Goal: Task Accomplishment & Management: Manage account settings

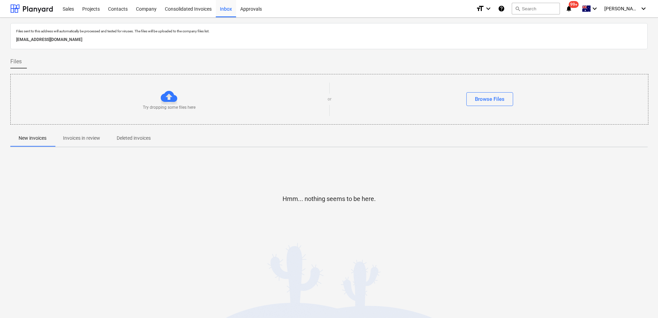
click at [78, 138] on p "Invoices in review" at bounding box center [81, 138] width 37 height 7
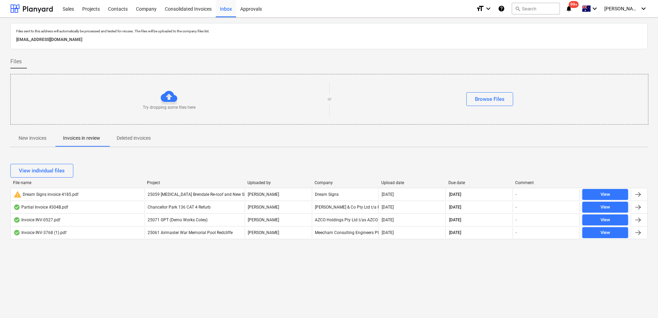
click at [230, 288] on div "Files sent to this address will automatically be processed and tested for virus…" at bounding box center [329, 168] width 658 height 301
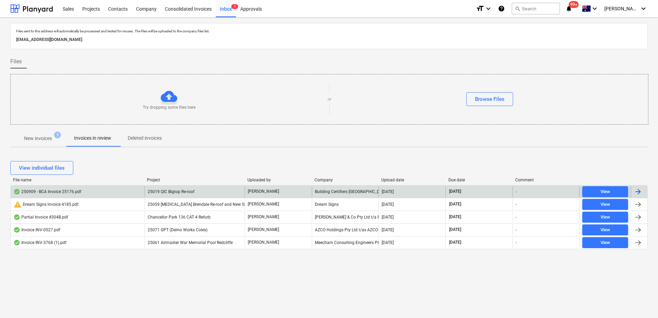
click at [196, 193] on div "25019 QIC Bigtop Re-roof" at bounding box center [195, 191] width 101 height 11
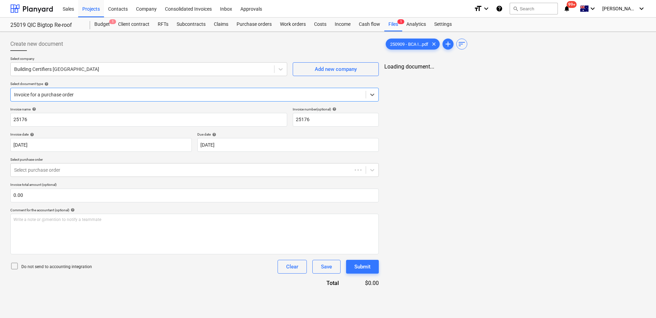
type input "25176"
type input "[DATE]"
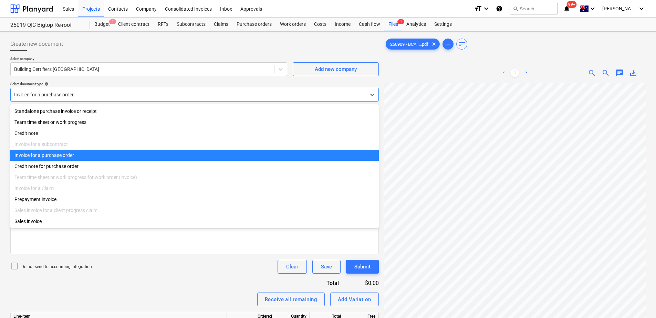
click at [85, 93] on div at bounding box center [188, 94] width 348 height 7
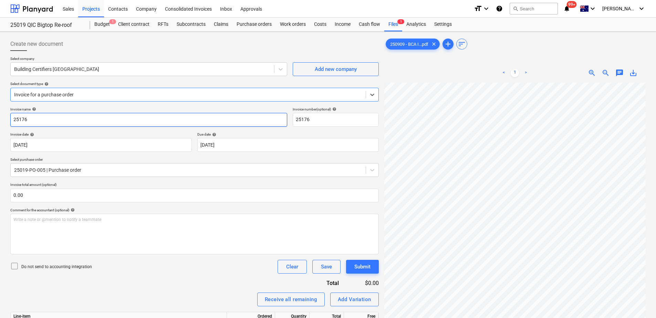
click at [69, 119] on input "25176" at bounding box center [148, 120] width 277 height 14
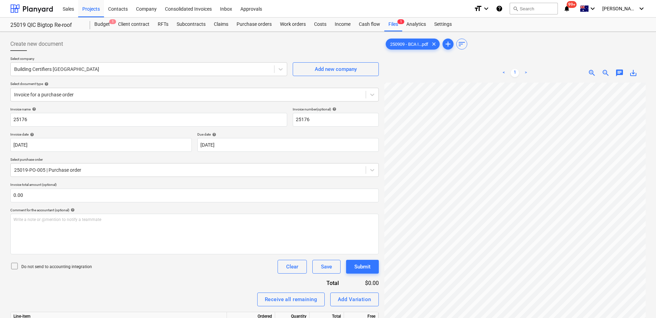
scroll to position [96, 0]
click at [243, 144] on body "Sales Projects Contacts Company Consolidated Invoices Inbox Approvals format_si…" at bounding box center [328, 159] width 656 height 318
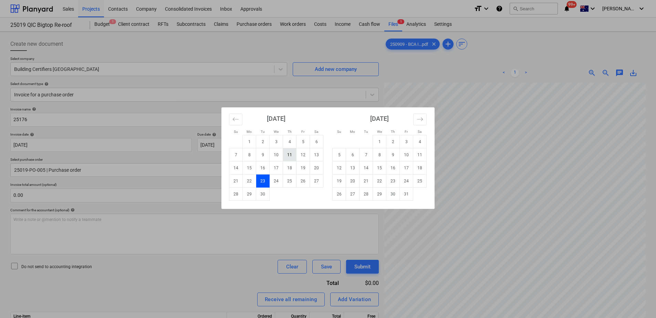
click at [292, 154] on td "11" at bounding box center [289, 154] width 13 height 13
type input "11 Sep 2025"
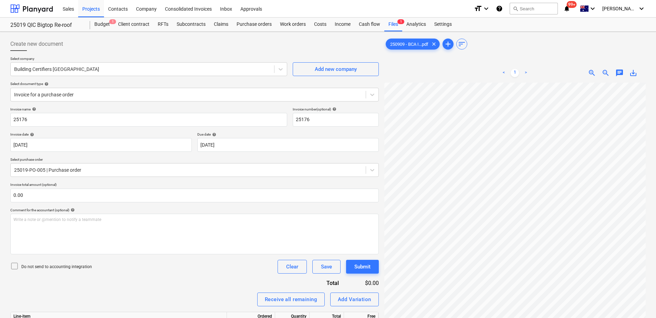
click at [94, 275] on div "Invoice name help 25176 Invoice number (optional) help 25176 Invoice date help …" at bounding box center [194, 239] width 368 height 264
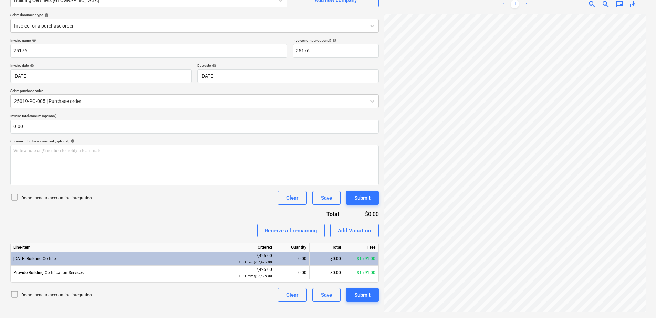
scroll to position [95, 50]
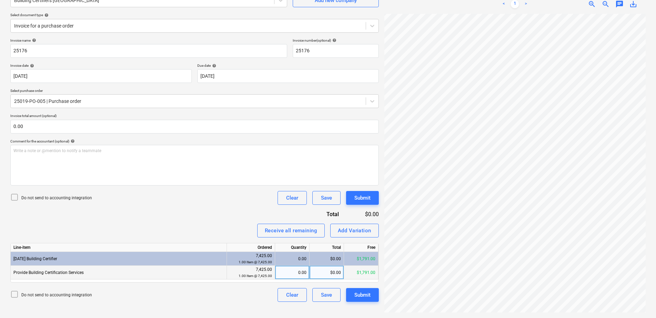
click at [324, 274] on div "$0.00" at bounding box center [327, 273] width 34 height 14
click at [291, 272] on div "0.00" at bounding box center [292, 273] width 29 height 14
type input "1"
click at [360, 219] on div "Invoice name help 25176 Invoice number (optional) help 25176 Invoice date help …" at bounding box center [194, 170] width 368 height 264
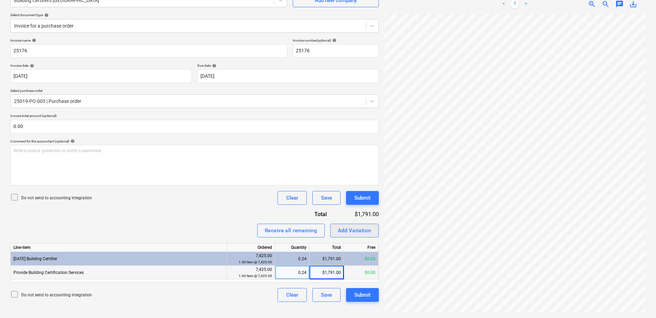
click at [363, 231] on div "Add Variation" at bounding box center [354, 230] width 33 height 9
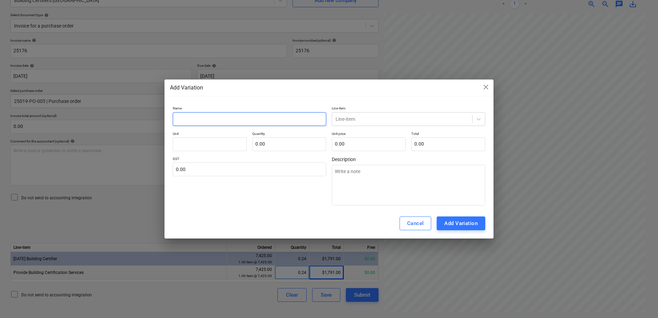
click at [198, 117] on input "text" at bounding box center [250, 119] width 154 height 14
type input "a"
type textarea "x"
type input "V"
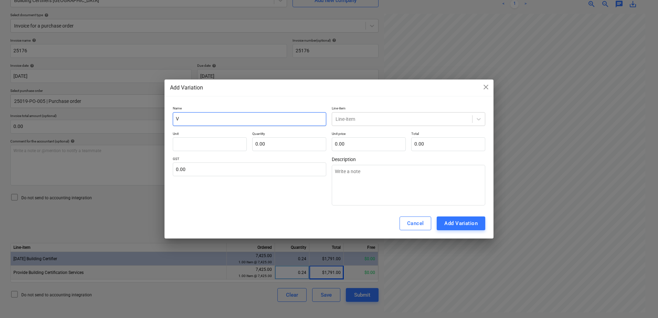
type textarea "x"
type input "Va"
type textarea "x"
type input "Var"
type textarea "x"
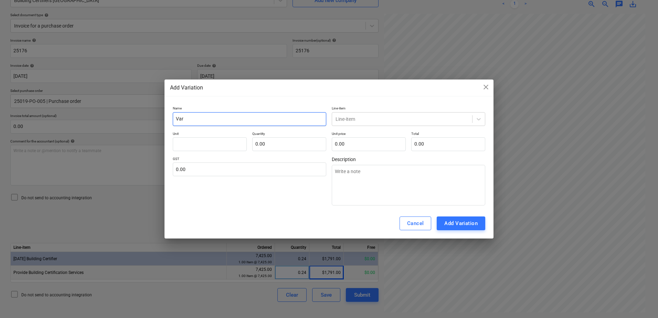
type input "Vari"
type textarea "x"
type input "Varia"
type textarea "x"
type input "Variat"
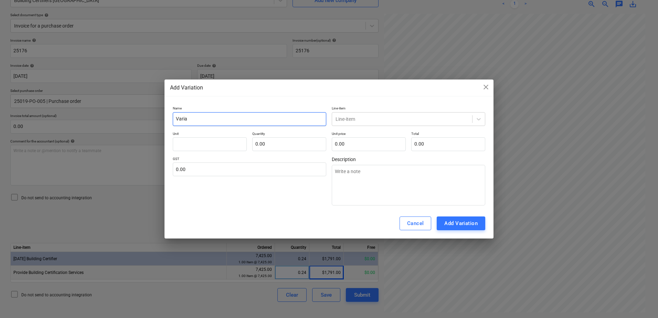
type textarea "x"
type input "Variati"
type textarea "x"
type input "Variatio"
type textarea "x"
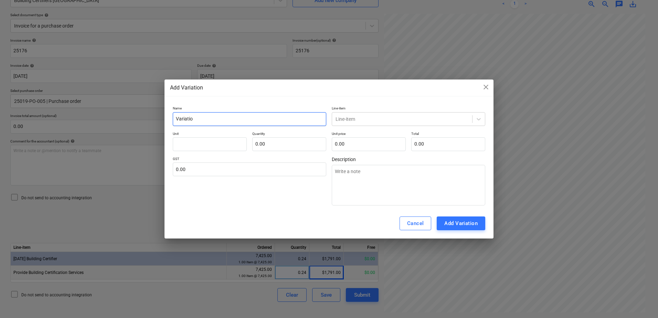
type input "Variation"
type textarea "x"
type input "Variation"
type textarea "x"
type input "Variation -"
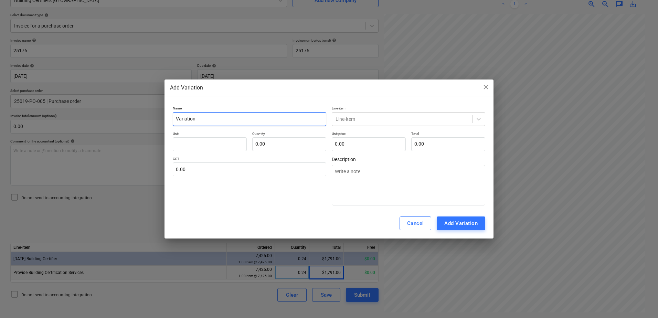
type textarea "x"
type input "Variation -"
type textarea "x"
type input "Variation - A"
type textarea "x"
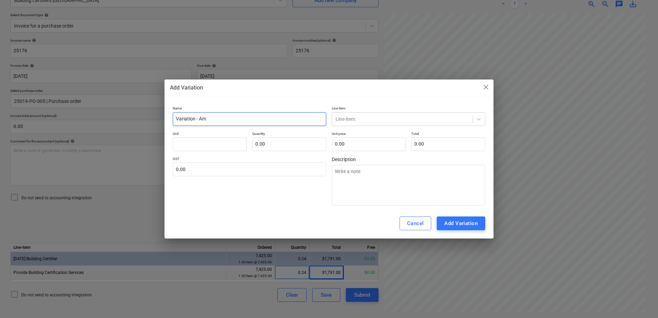
type input "Variation - Amn"
type textarea "x"
type input "Variation - Amne"
type textarea "x"
type input "Variation - Amned"
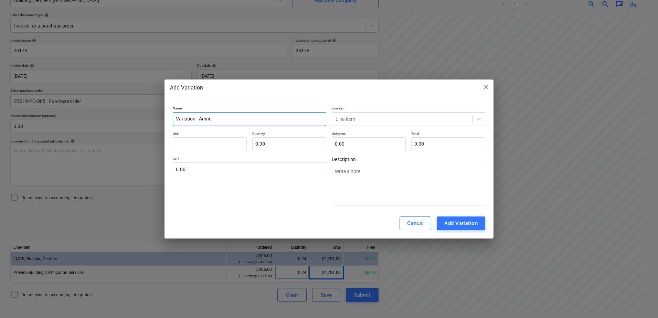
type textarea "x"
type input "Variation - Amne"
type textarea "x"
type input "Variation - Amn"
type textarea "x"
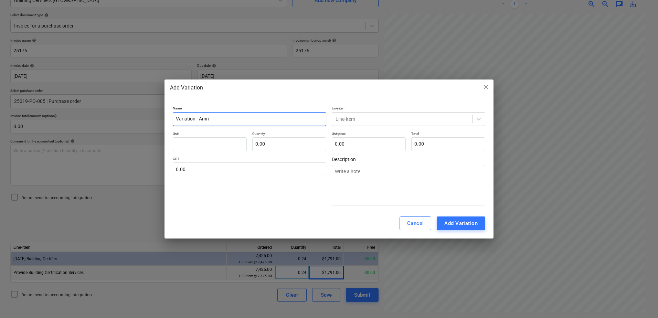
type input "Variation - Am"
type textarea "x"
type input "Variation - Ame"
type textarea "x"
type input "Variation - Amen"
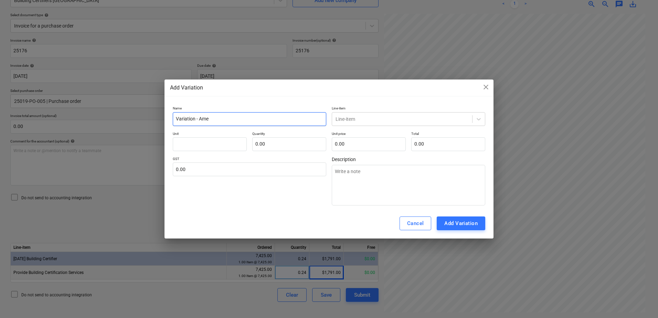
type textarea "x"
type input "Variation - Amend"
type textarea "x"
type input "Variation - Amende"
type textarea "x"
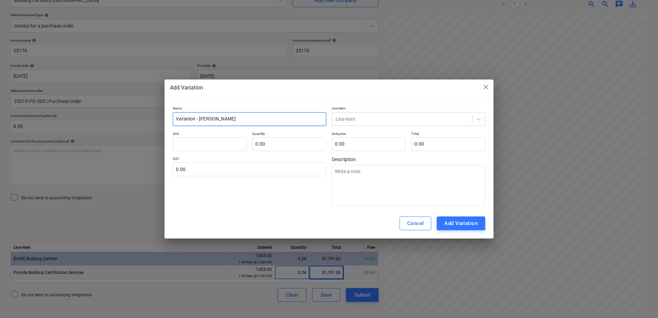
type input "Variation - Amended"
type textarea "x"
type input "Variation - Amended"
type textarea "x"
type input "Variation - Amended B"
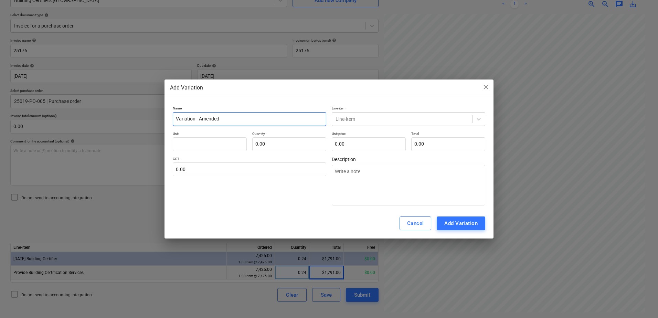
type textarea "x"
type input "Variation - Amended Bu"
type textarea "x"
type input "Variation - Amended Bui"
type textarea "x"
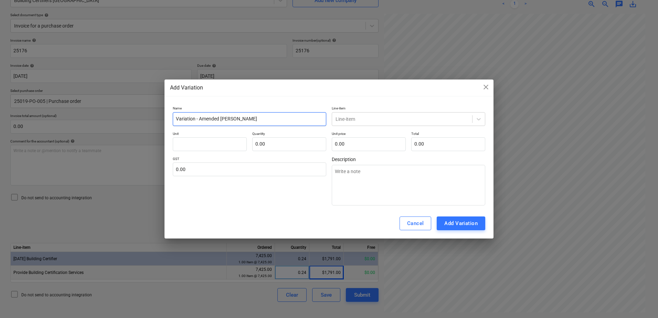
type input "Variation - Amended Buil"
type textarea "x"
type input "Variation - Amended Build"
type textarea "x"
type input "Variation - Amended Buildi"
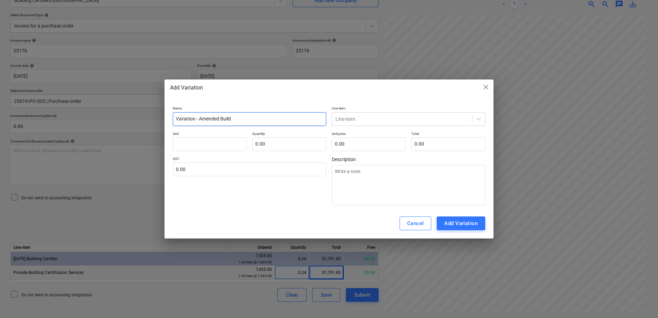
type textarea "x"
type input "Variation - Amended Buildin"
type textarea "x"
type input "Variation - Amended Building"
type textarea "x"
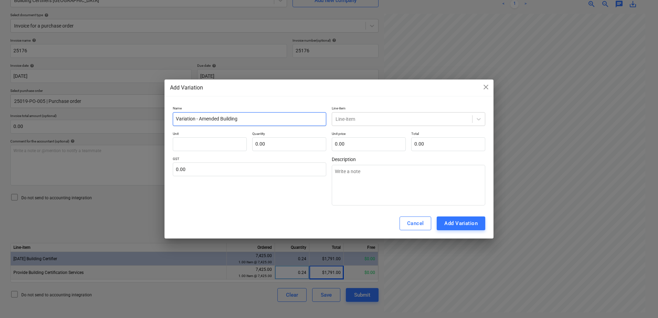
type input "Variation - Amended Building"
type textarea "x"
type input "Variation - Amended Building W"
type textarea "x"
type input "Variation - Amended Building Wo"
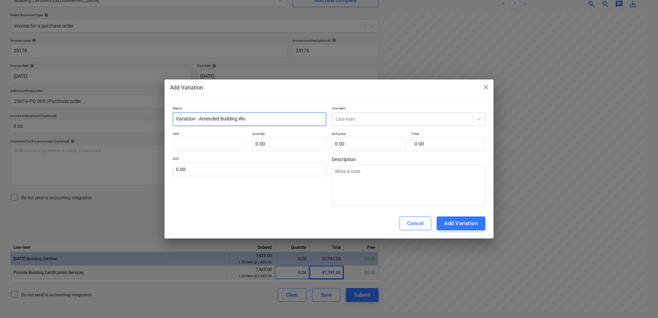
type textarea "x"
type input "Variation - Amended Building Wor"
type textarea "x"
type input "Variation - Amended Building Work"
type textarea "x"
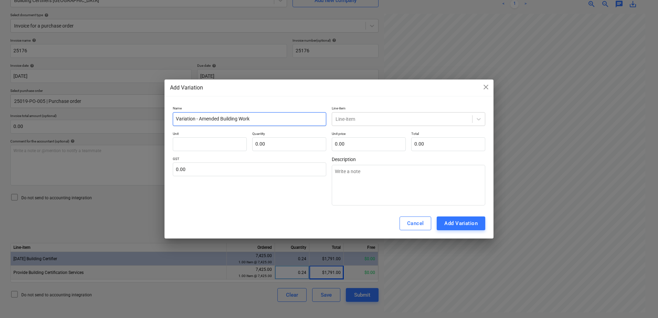
type input "Variation - Amended Building Works"
type textarea "x"
type input "Variation - Amended Building Works"
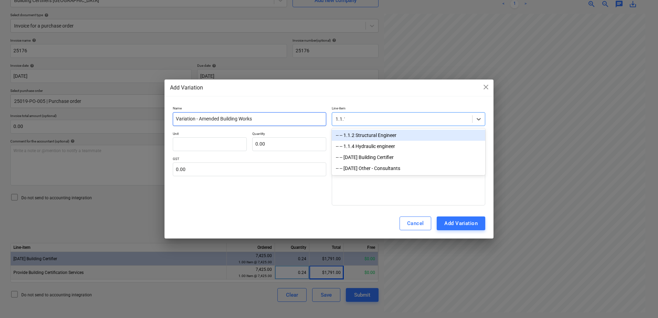
type input "1.1.14"
type textarea "x"
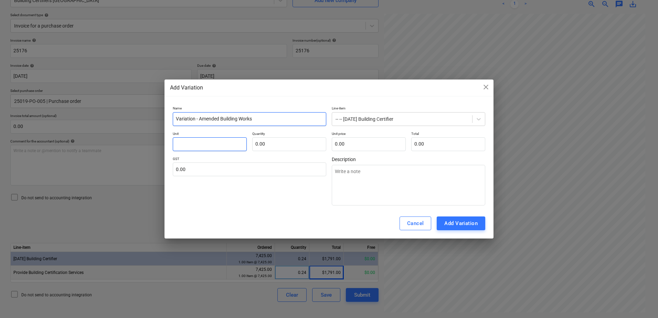
type input "I"
type textarea "x"
type input "It"
type textarea "x"
type input "Ite"
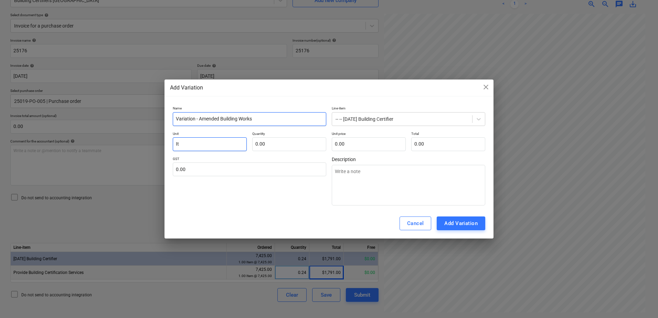
type textarea "x"
type input "Item"
type textarea "x"
type input "Item"
type input "1"
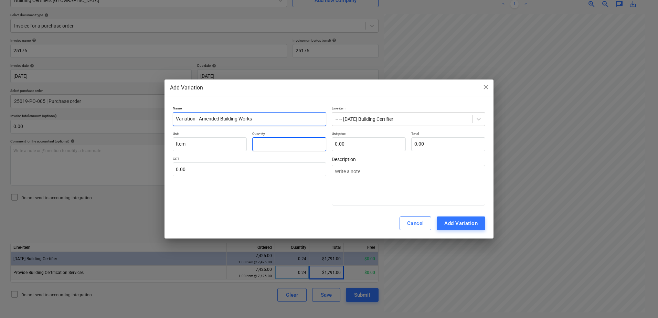
type textarea "x"
type input "1.00"
type input "1"
type textarea "x"
type input "1.00"
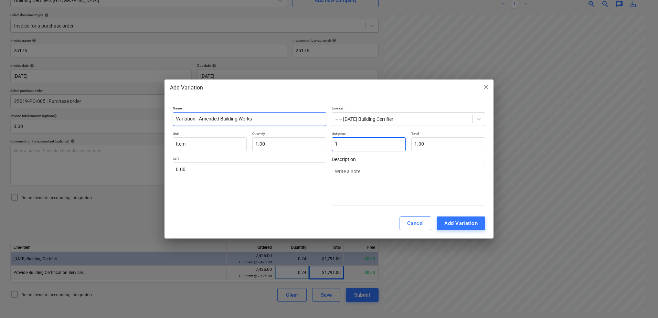
type input "14"
type textarea "x"
type input "14.00"
type input "144"
type textarea "x"
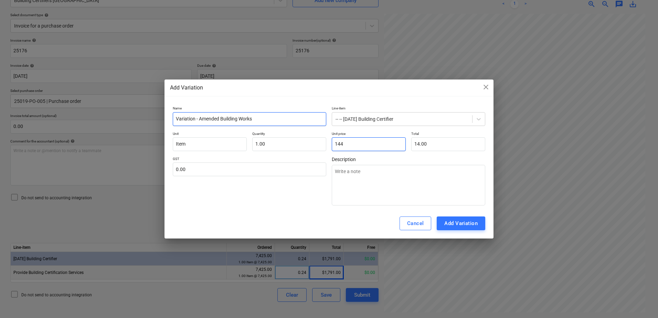
type input "144.00"
type input "1449"
type textarea "x"
type input "1,449.00"
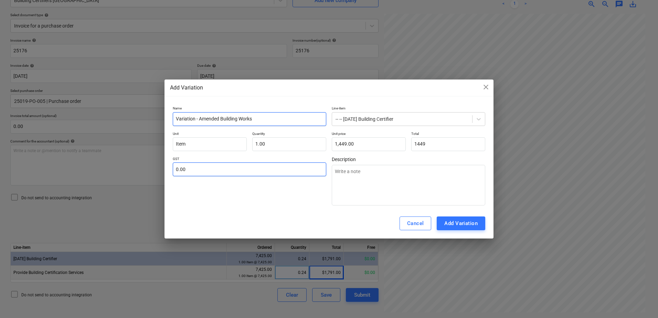
type input "1,449.00"
type input "1"
type textarea "x"
type input "10"
type textarea "x"
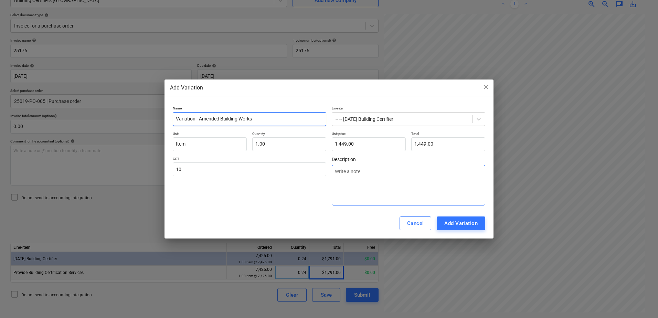
type input "10.00"
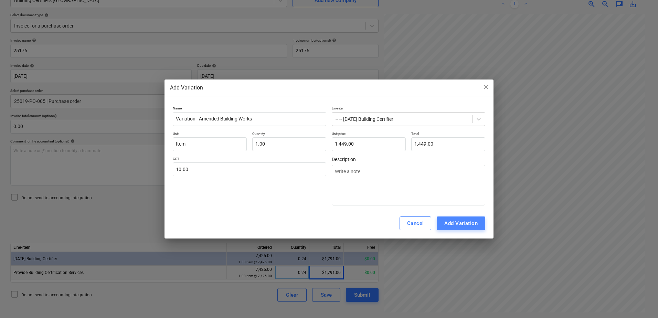
click at [474, 223] on div "Add Variation" at bounding box center [460, 223] width 33 height 9
type textarea "x"
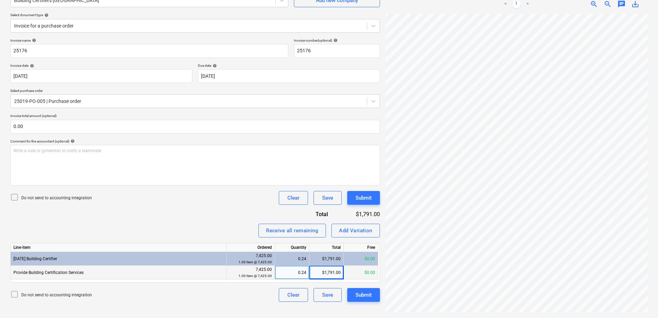
scroll to position [20, 49]
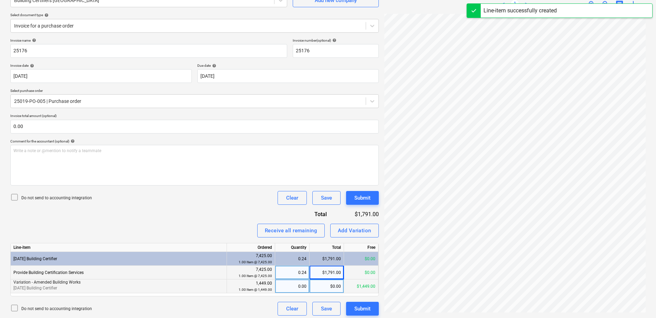
click at [294, 285] on div "0.00" at bounding box center [292, 287] width 29 height 14
type input "1"
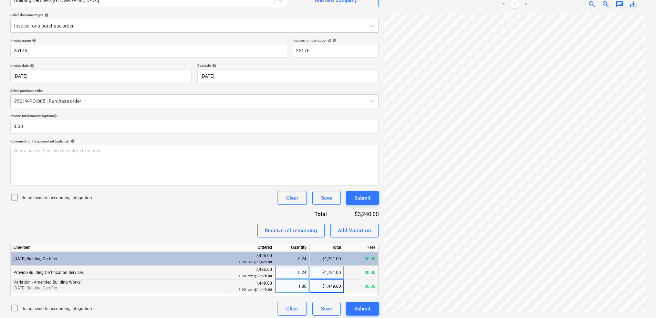
click at [194, 223] on div "Invoice name help 25176 Invoice number (optional) help 25176 Invoice date help …" at bounding box center [194, 177] width 368 height 278
click at [194, 213] on div "Invoice name help 25176 Invoice number (optional) help 25176 Invoice date help …" at bounding box center [194, 177] width 368 height 278
click at [352, 309] on button "Submit" at bounding box center [362, 309] width 33 height 14
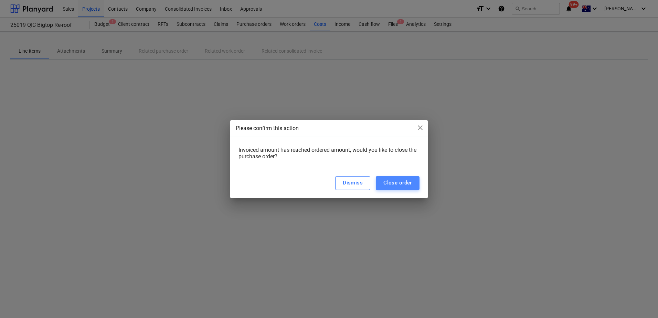
click at [404, 188] on button "Close order" at bounding box center [398, 183] width 44 height 14
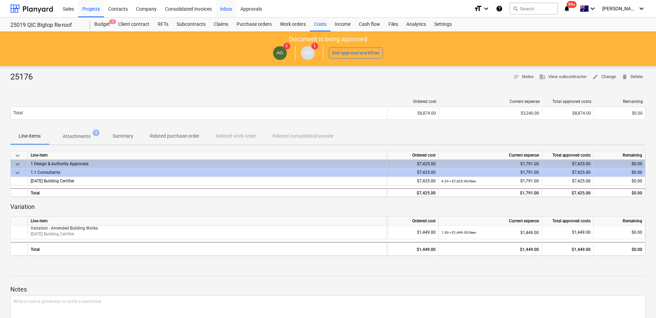
click at [229, 12] on div "Inbox" at bounding box center [226, 9] width 20 height 18
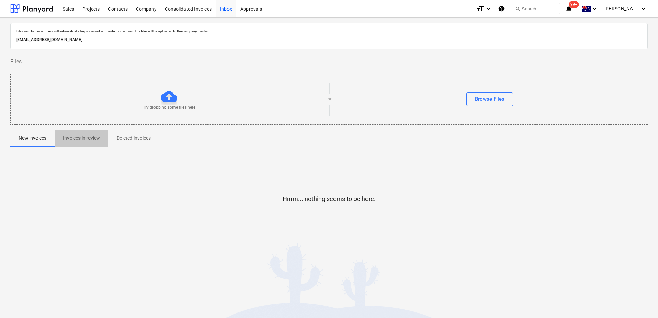
click at [85, 135] on p "Invoices in review" at bounding box center [81, 138] width 37 height 7
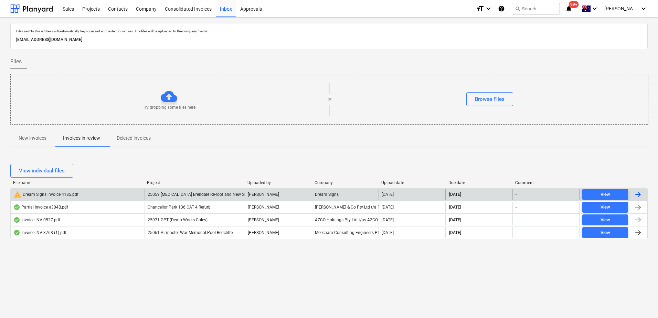
click at [151, 193] on span "25059 [MEDICAL_DATA] Brendale Re-roof and New Shed" at bounding box center [200, 194] width 104 height 5
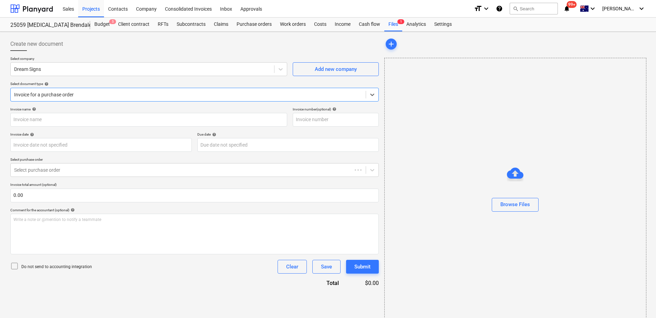
type input "4185"
type input "[DATE]"
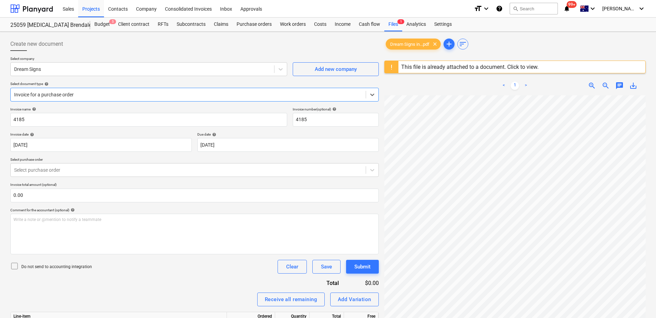
click at [79, 96] on div at bounding box center [188, 94] width 348 height 7
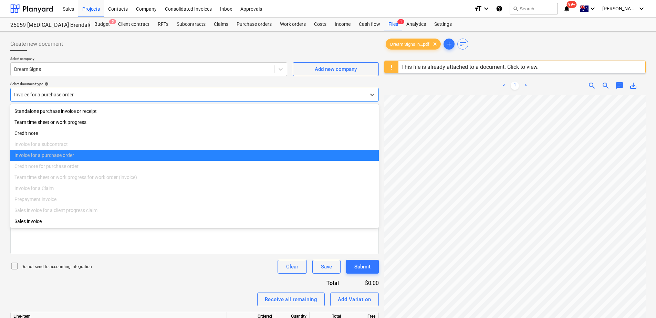
click at [79, 96] on div at bounding box center [188, 94] width 348 height 7
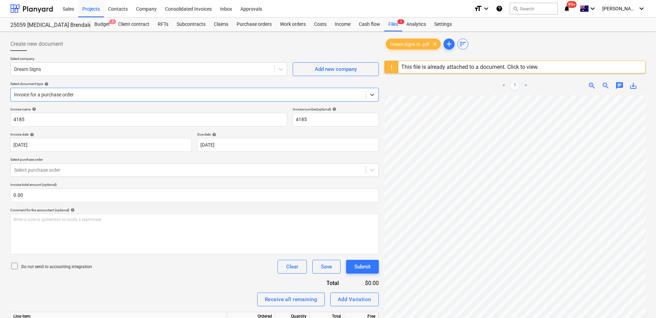
click at [165, 283] on div "Invoice name help 4185 Invoice number (optional) help 4185 Invoice date help [D…" at bounding box center [194, 246] width 368 height 278
click at [184, 273] on div "Do not send to accounting integration Clear Save Submit" at bounding box center [194, 267] width 368 height 14
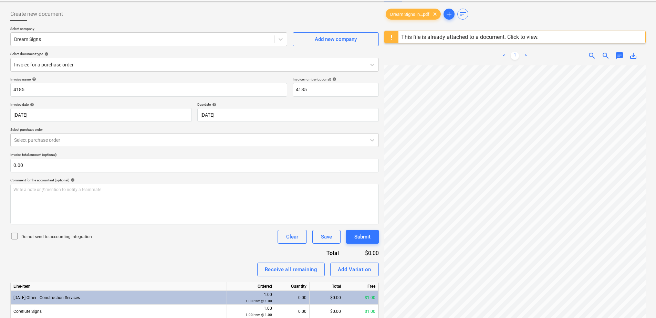
scroll to position [0, 0]
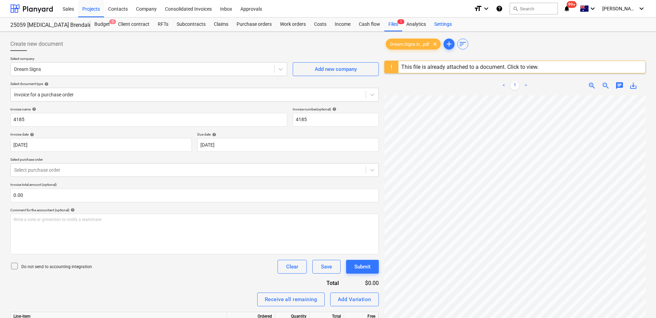
click at [443, 25] on div "Settings" at bounding box center [443, 25] width 26 height 14
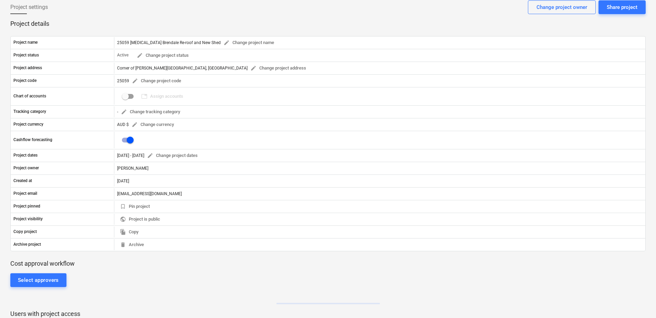
scroll to position [103, 0]
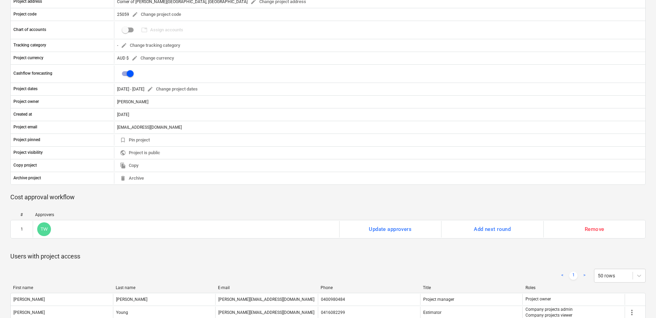
click at [51, 210] on div "# Approvers 1 TW Update approvers Add next round Remove Please wait" at bounding box center [327, 227] width 635 height 40
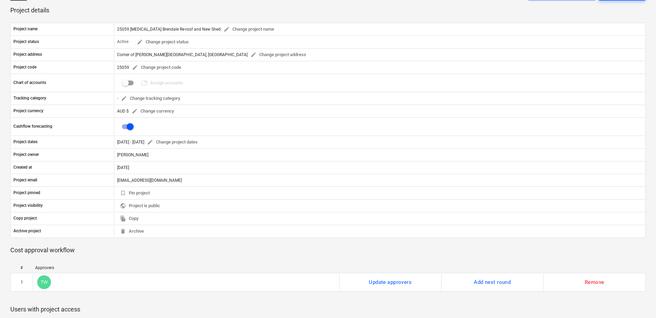
scroll to position [0, 0]
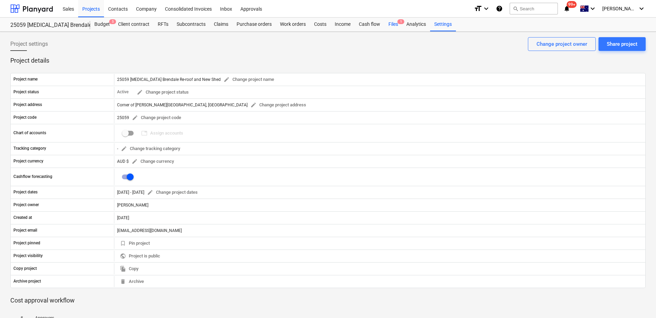
click at [390, 28] on div "Files 1" at bounding box center [393, 25] width 18 height 14
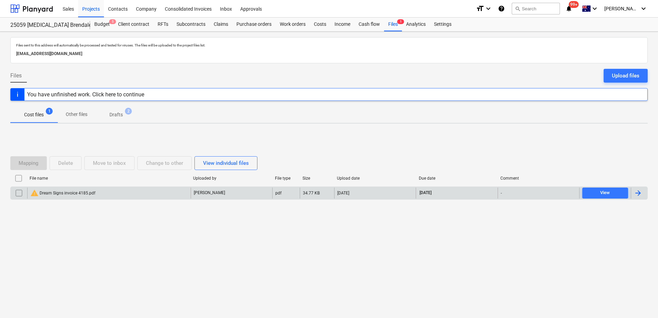
click at [168, 188] on div "warning Dream Signs invoice 4185.pdf" at bounding box center [109, 193] width 164 height 11
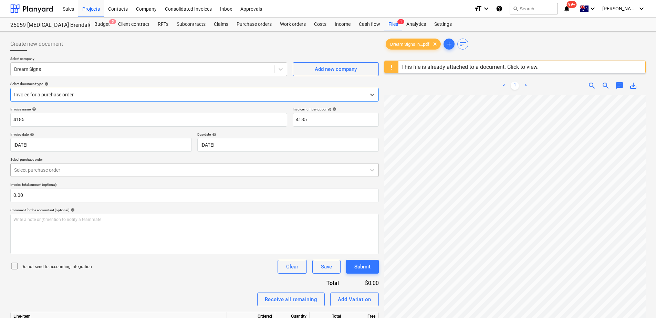
click at [90, 174] on div "Select purchase order" at bounding box center [188, 170] width 355 height 10
click at [91, 157] on div "Invoice name help 4185 Invoice number (optional) help 4185 Invoice date help [D…" at bounding box center [194, 246] width 368 height 278
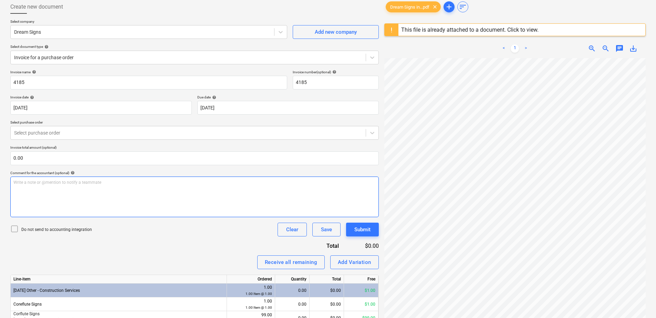
scroll to position [82, 0]
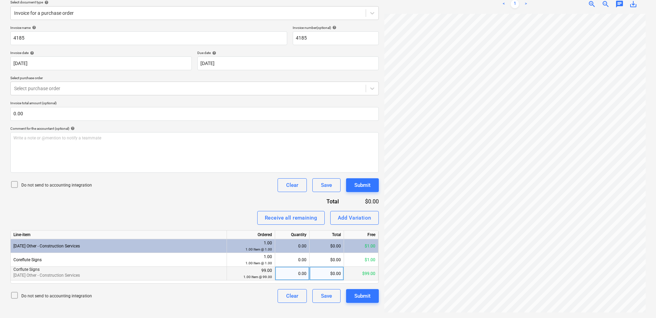
click at [291, 274] on div "0.00" at bounding box center [292, 274] width 29 height 14
type input "1"
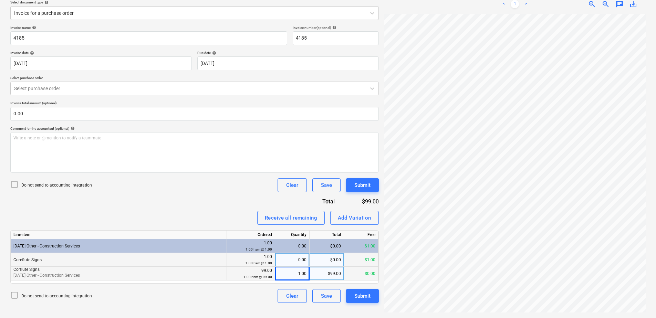
click at [292, 261] on div "0.00" at bounding box center [292, 260] width 29 height 14
click at [237, 203] on div "Invoice name help 4185 Invoice number (optional) help 4185 Invoice date help [D…" at bounding box center [194, 164] width 368 height 278
click at [351, 297] on button "Submit" at bounding box center [362, 296] width 33 height 14
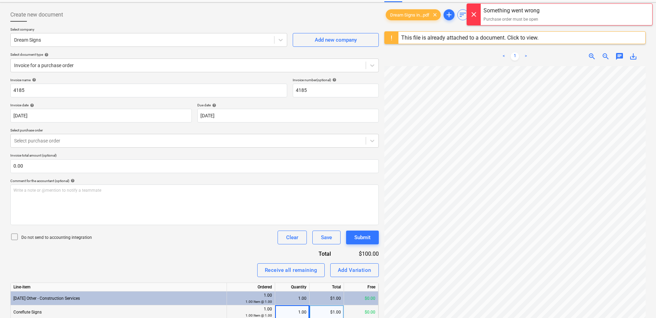
scroll to position [0, 0]
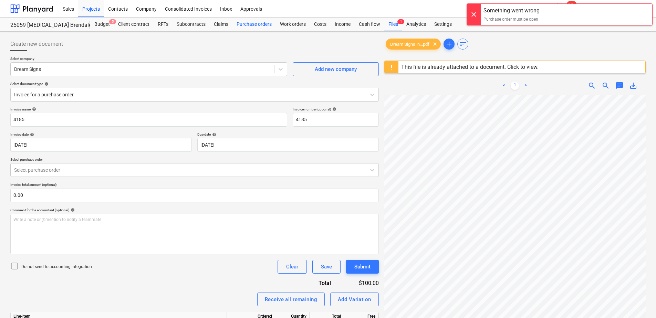
click at [254, 24] on div "Purchase orders" at bounding box center [253, 25] width 43 height 14
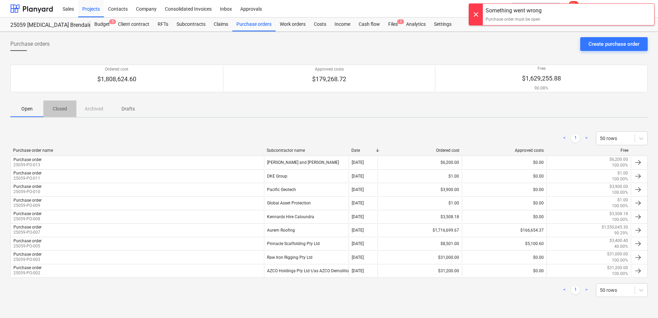
click at [60, 109] on p "Closed" at bounding box center [60, 108] width 17 height 7
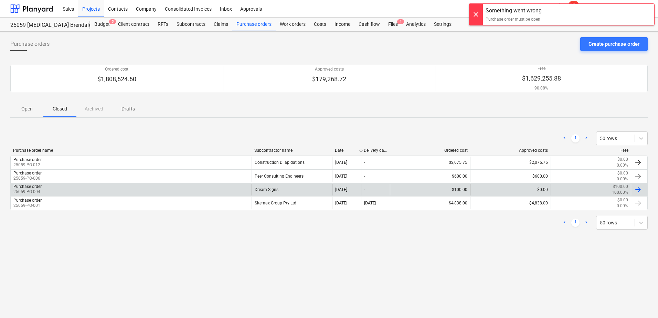
click at [274, 189] on div "Dream Signs" at bounding box center [292, 190] width 80 height 12
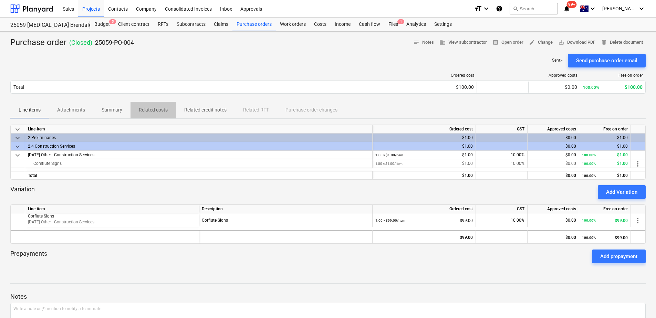
click at [158, 116] on span "Related costs" at bounding box center [152, 109] width 45 height 11
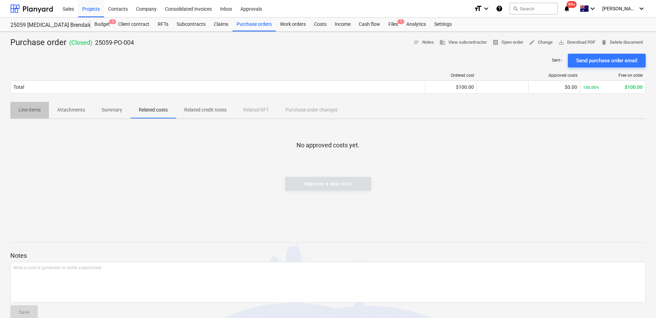
click at [23, 109] on p "Line-items" at bounding box center [30, 109] width 22 height 7
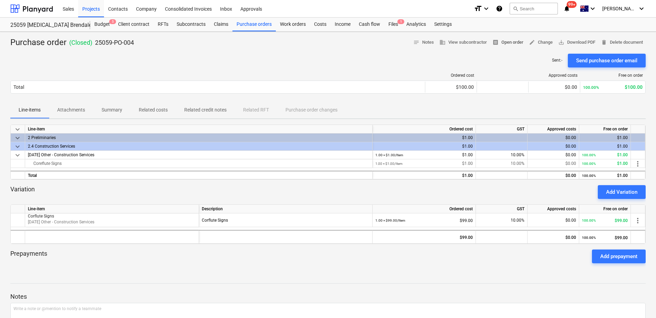
click at [513, 44] on span "receipt Open order" at bounding box center [507, 43] width 31 height 8
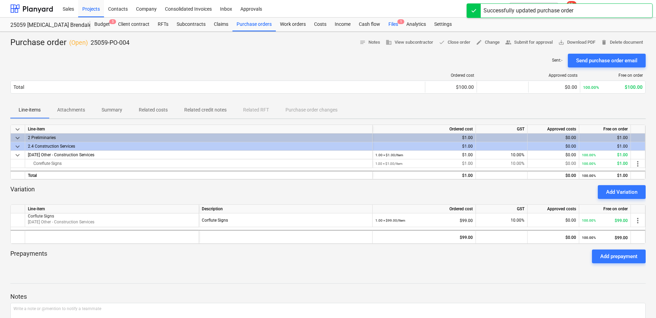
drag, startPoint x: 394, startPoint y: 24, endPoint x: 392, endPoint y: 28, distance: 4.3
click at [394, 24] on div "Files 1" at bounding box center [393, 25] width 18 height 14
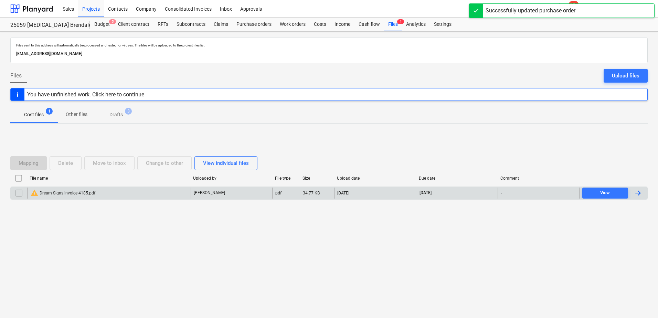
click at [173, 192] on div "warning Dream Signs invoice 4185.pdf" at bounding box center [109, 193] width 164 height 11
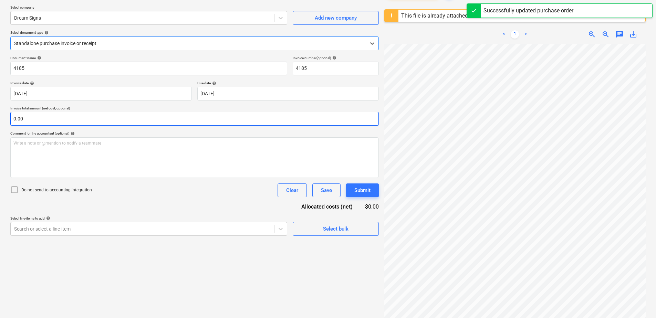
scroll to position [13, 0]
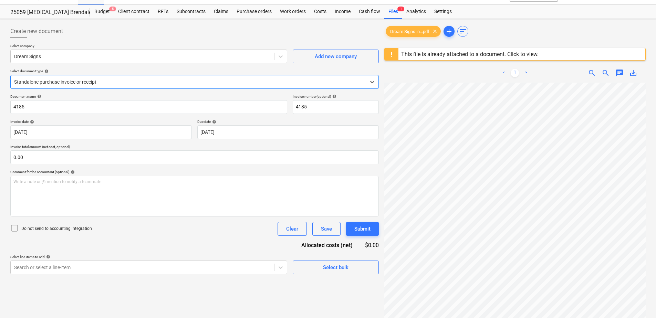
click at [94, 84] on div at bounding box center [188, 81] width 348 height 7
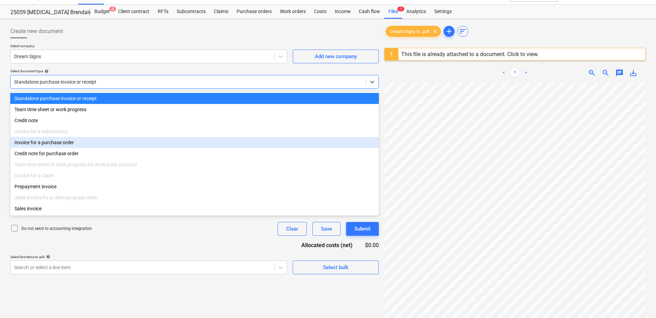
click at [84, 143] on div "Invoice for a purchase order" at bounding box center [194, 142] width 368 height 11
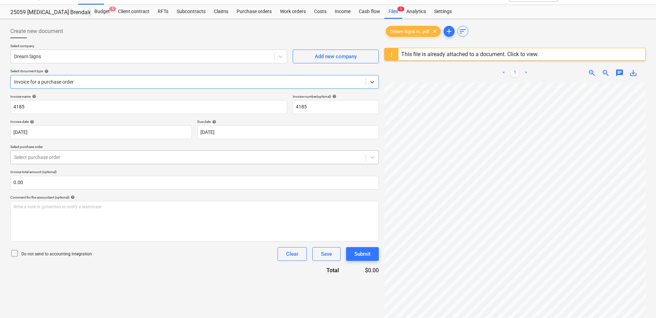
click at [116, 158] on div at bounding box center [188, 157] width 348 height 7
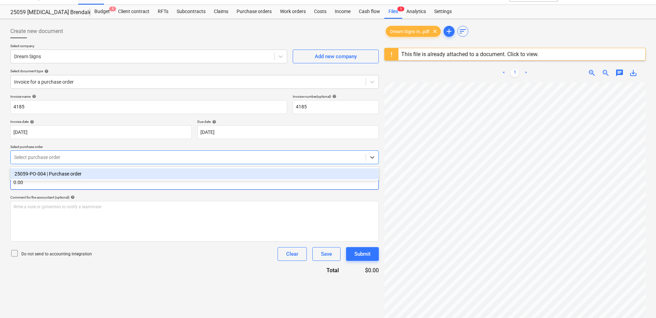
click at [116, 173] on div "25059-PO-004 | Purchase order" at bounding box center [194, 173] width 368 height 11
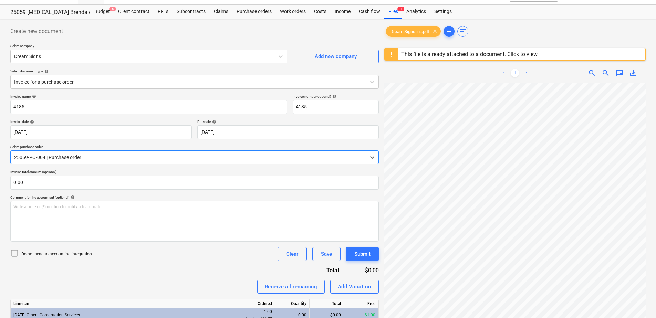
click at [181, 263] on div "Invoice name help 4185 Invoice number (optional) help 4185 Invoice date help [D…" at bounding box center [194, 233] width 368 height 278
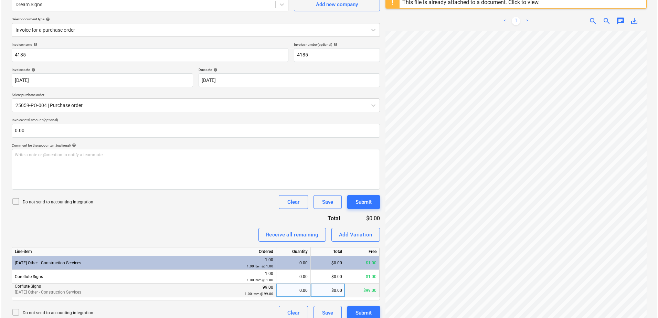
scroll to position [82, 0]
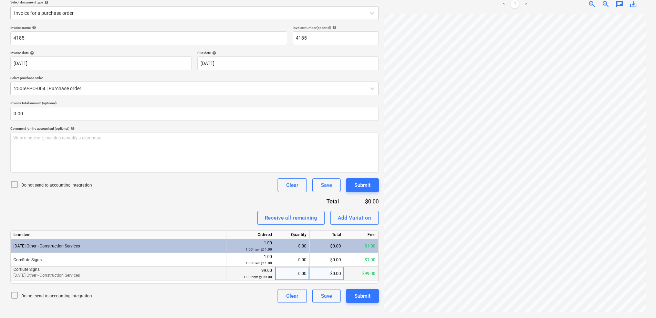
click at [297, 273] on div "0.00" at bounding box center [292, 274] width 29 height 14
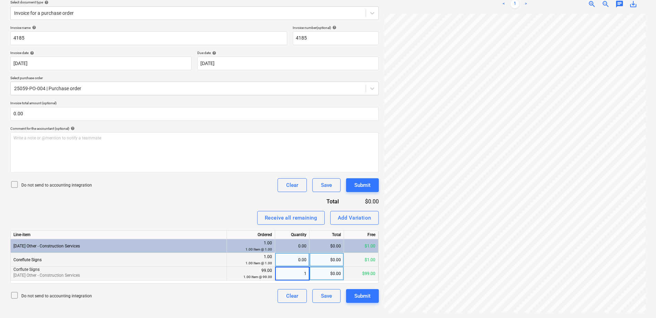
click at [291, 259] on div "0.00" at bounding box center [292, 260] width 29 height 14
click at [225, 206] on div "Invoice name help 4185 Invoice number (optional) help 4185 Invoice date help [D…" at bounding box center [194, 164] width 368 height 278
click at [364, 299] on div "Submit" at bounding box center [362, 296] width 16 height 9
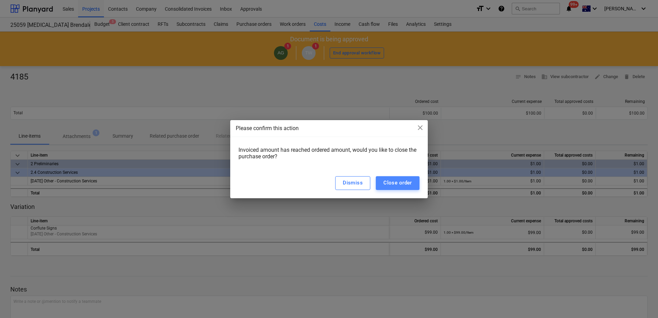
click at [400, 185] on div "Close order" at bounding box center [398, 182] width 29 height 9
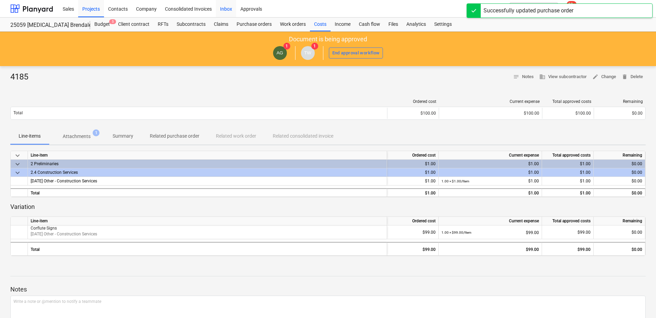
click at [225, 12] on div "Inbox" at bounding box center [226, 9] width 20 height 18
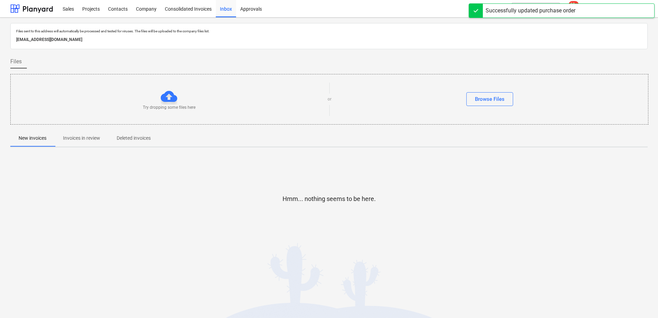
click at [84, 135] on p "Invoices in review" at bounding box center [81, 138] width 37 height 7
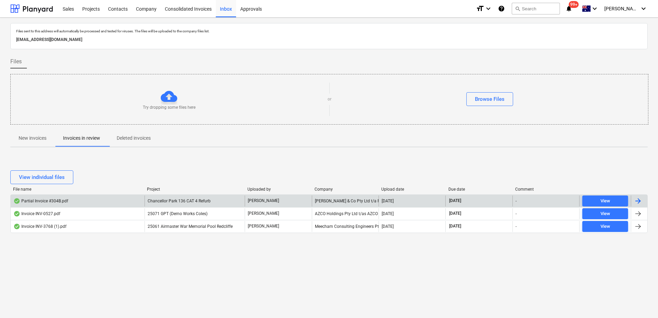
click at [182, 203] on div "Chancellor Park 136 CAT 4 Refurb" at bounding box center [195, 201] width 101 height 11
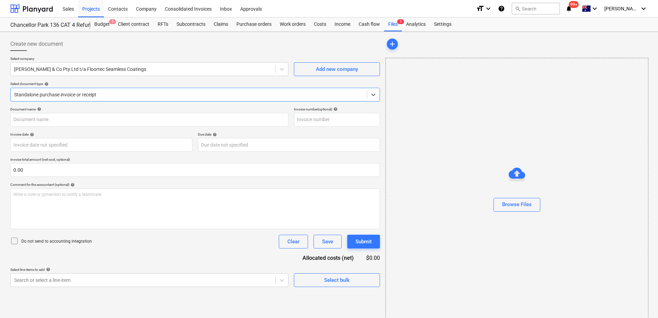
type input "304B"
type input "[DATE]"
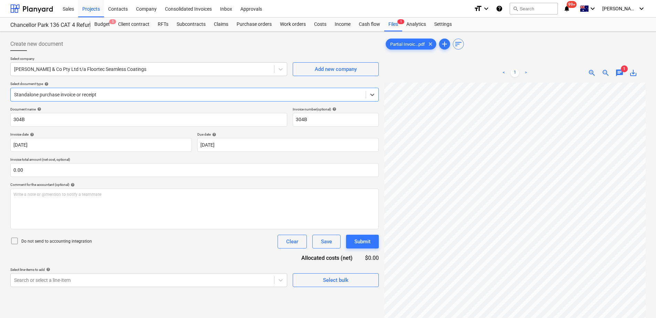
click at [122, 95] on div at bounding box center [188, 94] width 348 height 7
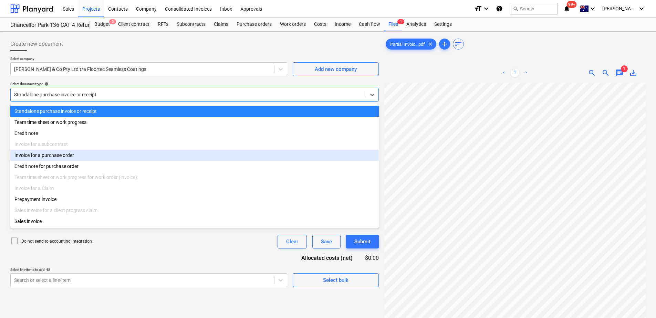
click at [91, 153] on div "Invoice for a purchase order" at bounding box center [194, 155] width 368 height 11
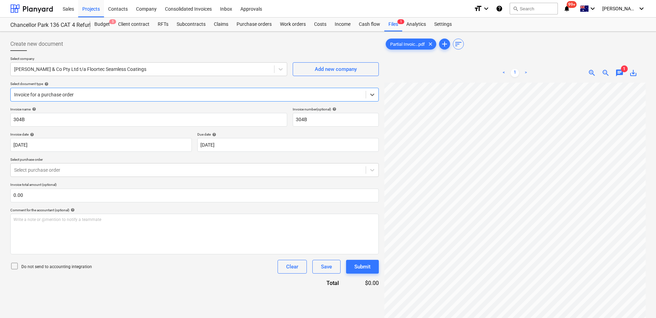
click at [620, 71] on span "chat" at bounding box center [619, 73] width 8 height 8
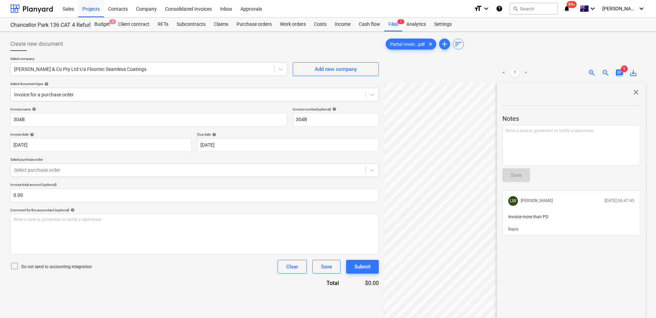
click at [620, 71] on span "chat" at bounding box center [619, 73] width 8 height 8
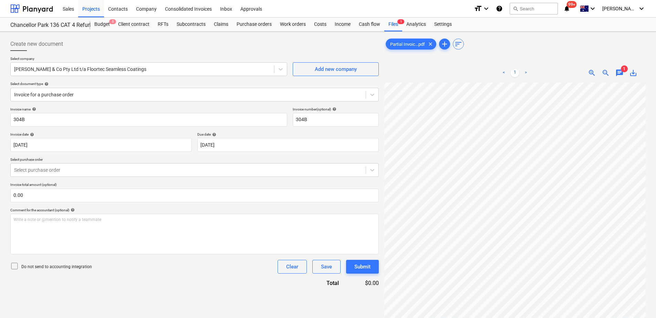
scroll to position [91, 41]
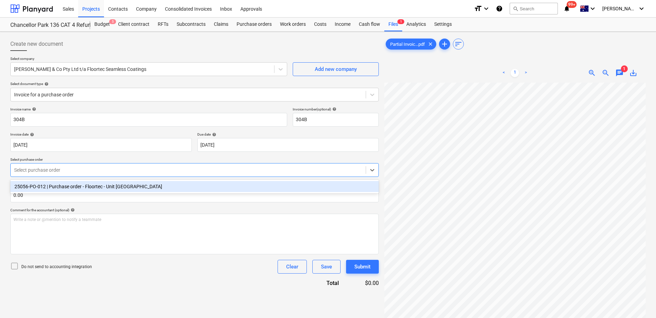
click at [63, 168] on div at bounding box center [188, 170] width 348 height 7
click at [65, 185] on div "25056-PO-012 | Purchase order - Floortec - Unit [GEOGRAPHIC_DATA]" at bounding box center [194, 186] width 368 height 11
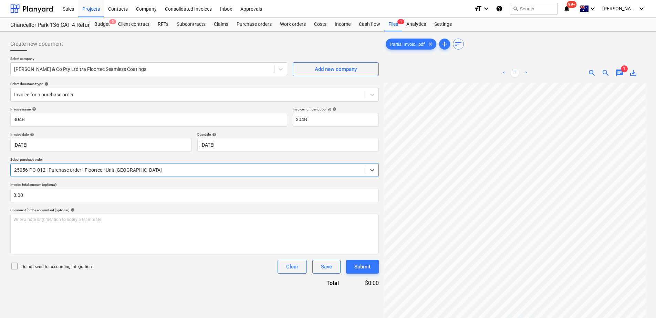
click at [144, 275] on div "Invoice name help 304B Invoice number (optional) help 304B Invoice date help [D…" at bounding box center [194, 197] width 368 height 180
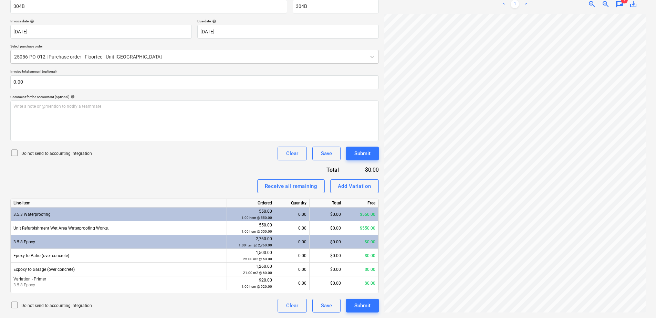
scroll to position [20, 7]
drag, startPoint x: 466, startPoint y: 313, endPoint x: 471, endPoint y: 312, distance: 5.6
click at [471, 312] on div "Partial Invoic...pdf clear add sort < 1 > zoom_in zoom_out chat 1 save_alt" at bounding box center [514, 118] width 267 height 394
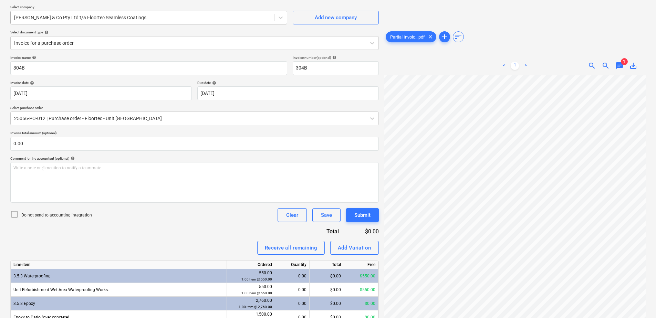
scroll to position [0, 0]
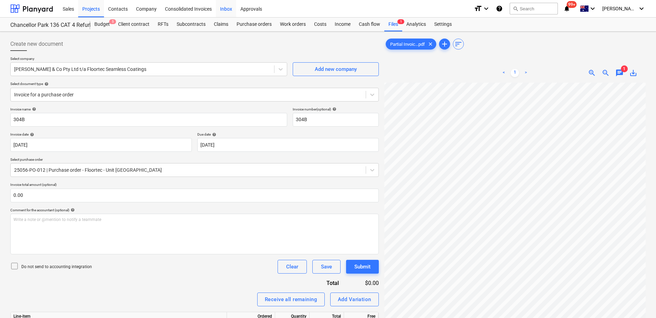
drag, startPoint x: 231, startPoint y: 11, endPoint x: 229, endPoint y: 17, distance: 5.7
click at [231, 11] on div "Inbox" at bounding box center [226, 9] width 20 height 18
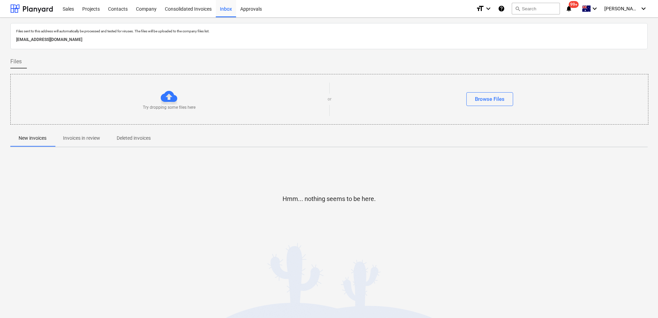
click at [91, 139] on p "Invoices in review" at bounding box center [81, 138] width 37 height 7
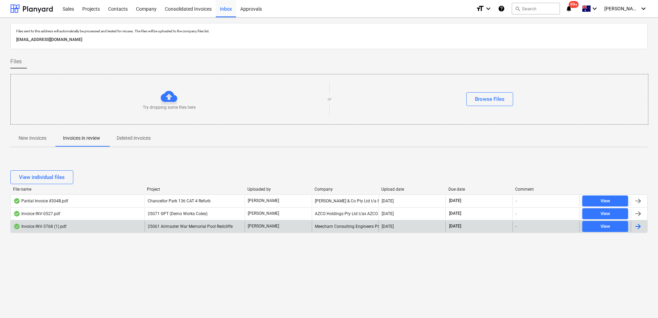
click at [209, 230] on div "25061 Airmaster War Memorial Pool Redcliffe" at bounding box center [195, 226] width 101 height 11
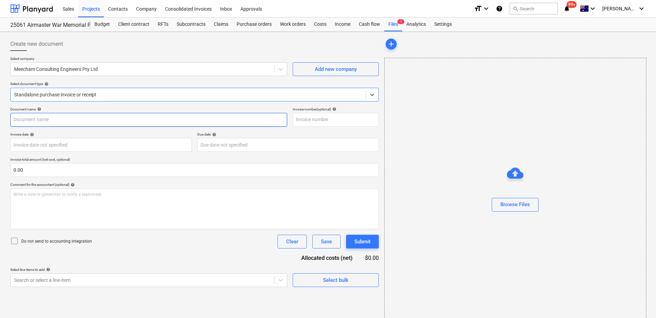
type input "INV-3768"
type input "[DATE]"
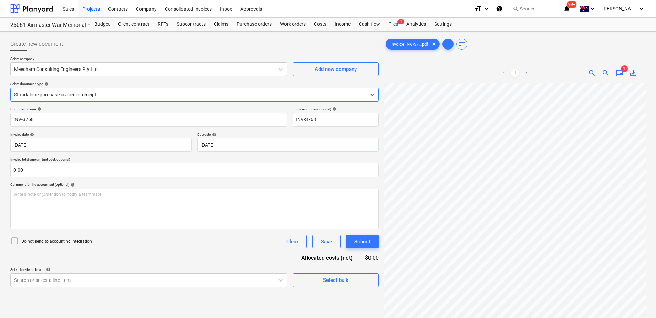
click at [619, 72] on span "chat" at bounding box center [619, 73] width 8 height 8
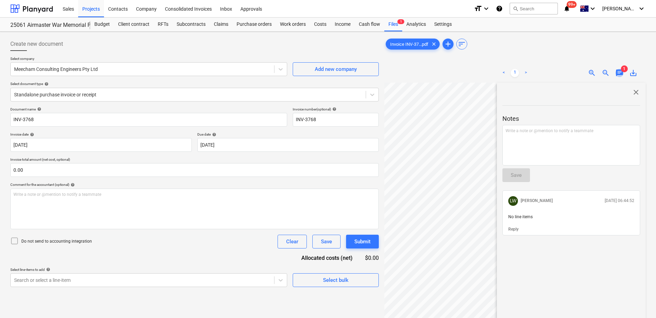
click at [619, 72] on span "chat" at bounding box center [619, 73] width 8 height 8
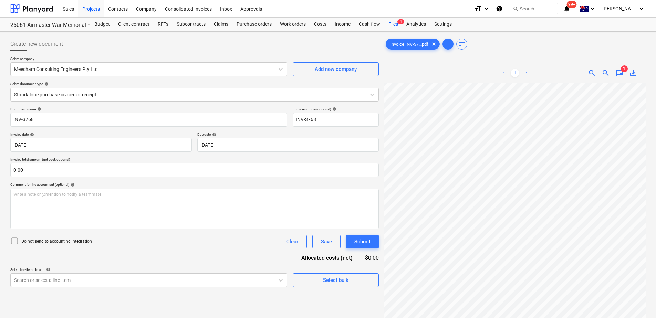
scroll to position [52, 30]
click at [87, 94] on div at bounding box center [188, 94] width 348 height 7
click at [114, 280] on body "Sales Projects Contacts Company Consolidated Invoices Inbox Approvals format_si…" at bounding box center [328, 159] width 656 height 318
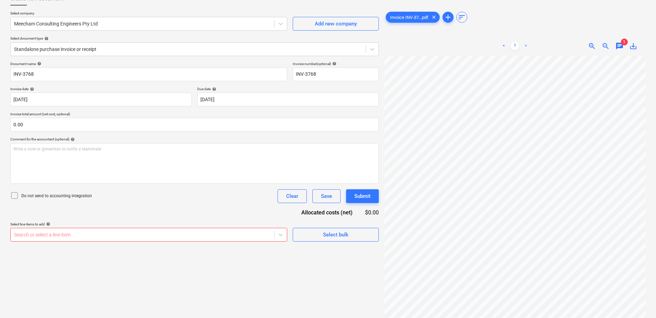
click at [149, 205] on div "Document name help INV-3768 Invoice number (optional) help INV-3768 Invoice dat…" at bounding box center [194, 152] width 368 height 180
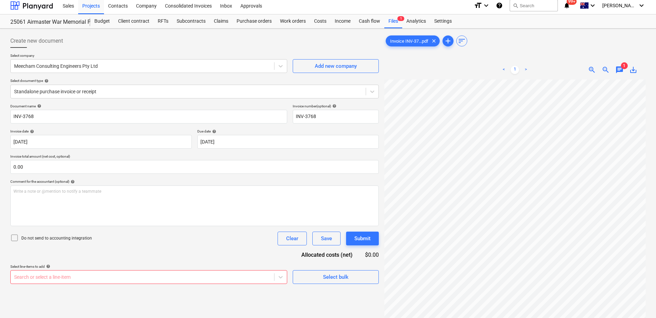
scroll to position [0, 0]
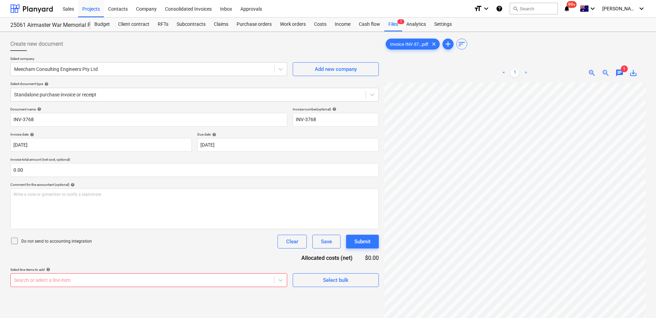
click at [118, 280] on body "Sales Projects Contacts Company Consolidated Invoices Inbox Approvals format_si…" at bounding box center [328, 159] width 656 height 318
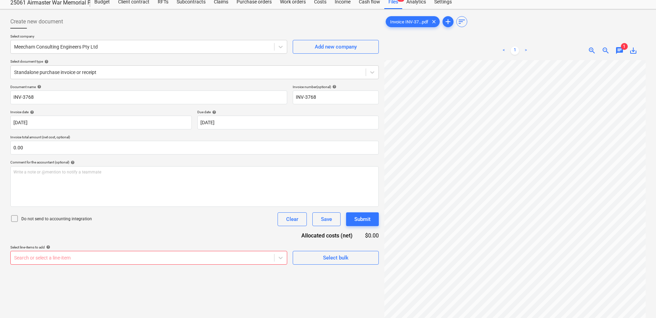
scroll to position [11, 0]
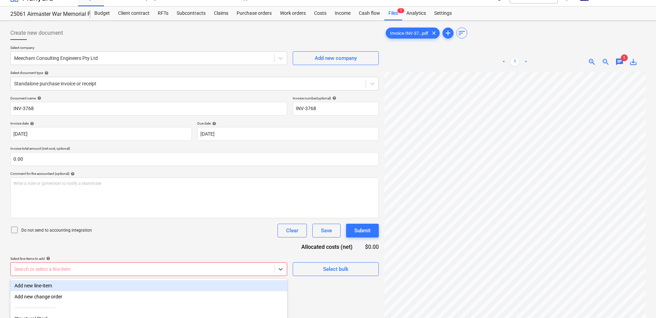
click at [214, 268] on body "Sales Projects Contacts Company Consolidated Invoices Inbox Approvals format_si…" at bounding box center [328, 148] width 656 height 318
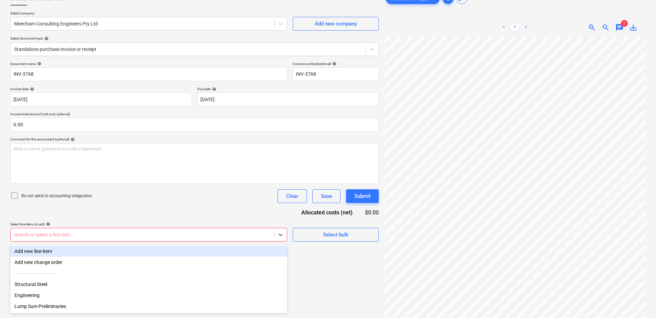
click at [202, 201] on div "Do not send to accounting integration Clear Save Submit" at bounding box center [194, 196] width 368 height 14
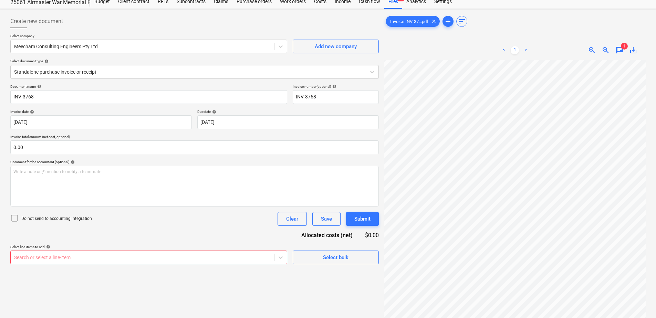
scroll to position [0, 0]
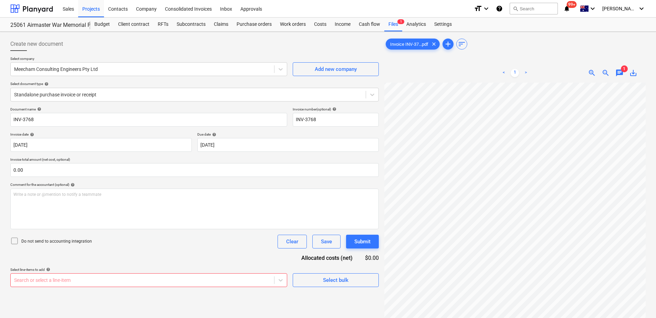
click at [212, 280] on body "Sales Projects Contacts Company Consolidated Invoices Inbox Approvals format_si…" at bounding box center [328, 159] width 656 height 318
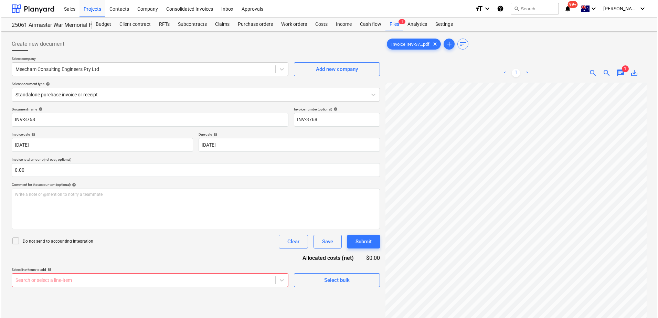
scroll to position [45, 0]
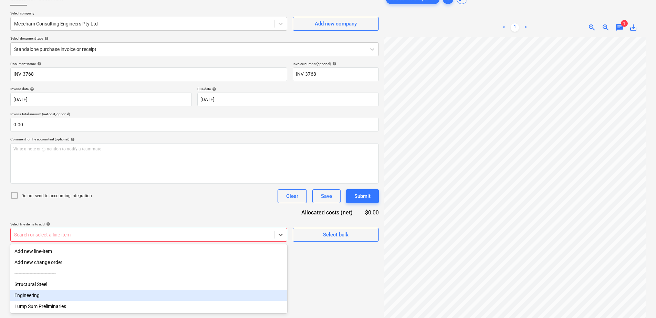
click at [63, 297] on div "Engineering" at bounding box center [148, 295] width 277 height 11
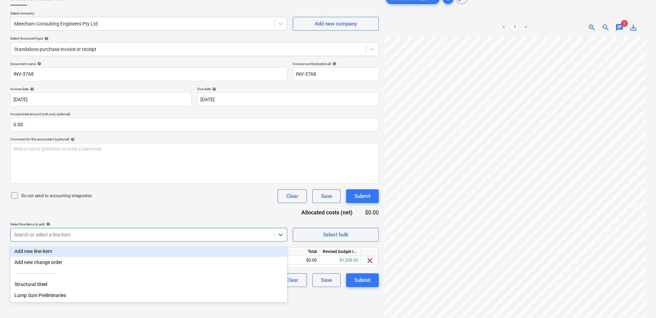
click at [191, 210] on div "Document name help INV-3768 Invoice number (optional) help INV-3768 Invoice dat…" at bounding box center [194, 175] width 368 height 226
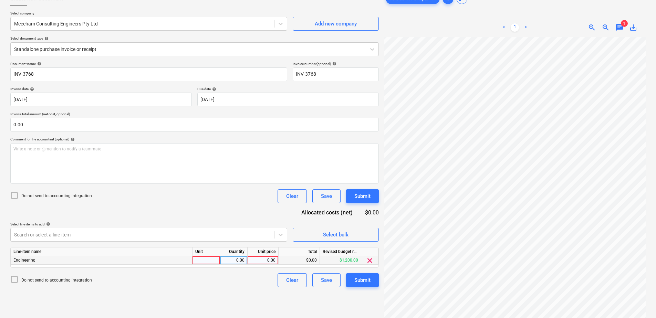
click at [205, 262] on div at bounding box center [206, 260] width 28 height 9
type input "Item"
type input "1200"
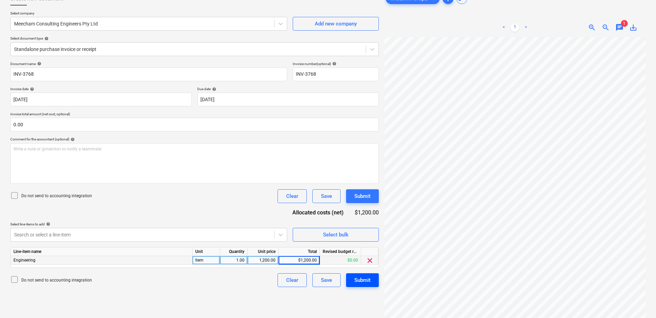
click at [358, 280] on div "Submit" at bounding box center [362, 280] width 16 height 9
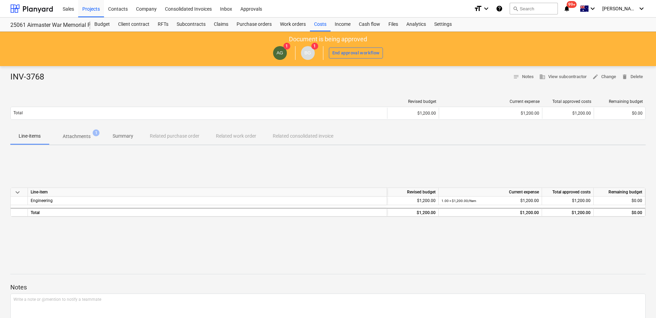
click at [219, 245] on div "keyboard_arrow_down Line-item Revised budget Current expense Total approved cos…" at bounding box center [327, 202] width 635 height 103
click at [224, 90] on div "INV-3768 notes Notes business View subcontractor edit Change delete Delete Revi…" at bounding box center [328, 214] width 656 height 296
click at [43, 101] on div at bounding box center [198, 101] width 377 height 5
click at [70, 76] on div "INV-3768 notes Notes business View subcontractor edit Change delete Delete" at bounding box center [327, 77] width 635 height 11
click at [221, 11] on div "Inbox" at bounding box center [226, 9] width 20 height 18
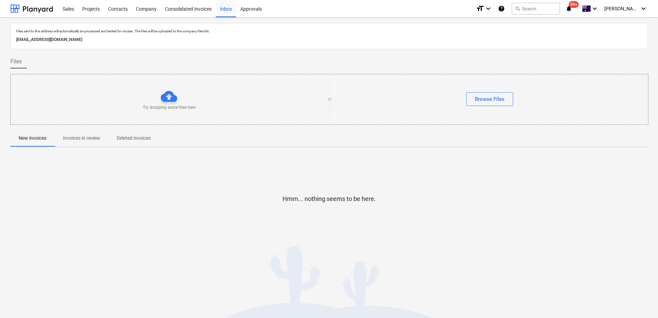
click at [92, 135] on p "Invoices in review" at bounding box center [81, 138] width 37 height 7
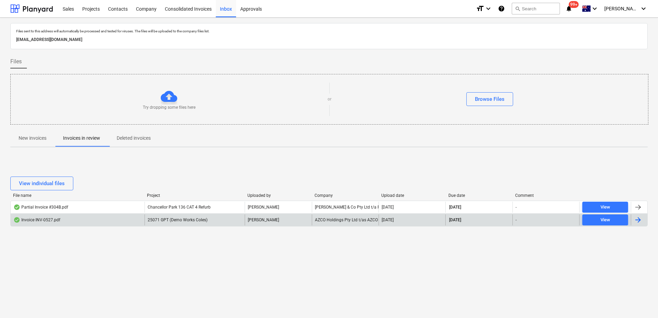
click at [206, 222] on span "25071 GPT (Demo Works Coles)" at bounding box center [178, 220] width 60 height 5
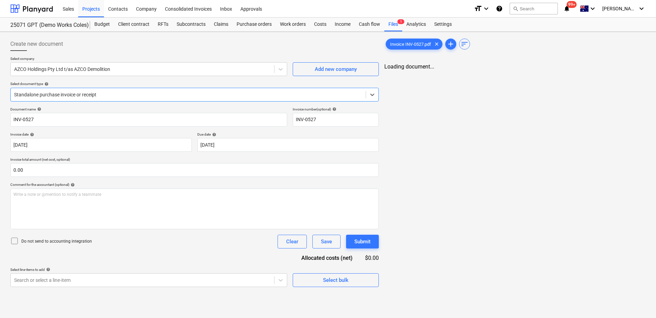
type input "INV-0527"
type input "[DATE]"
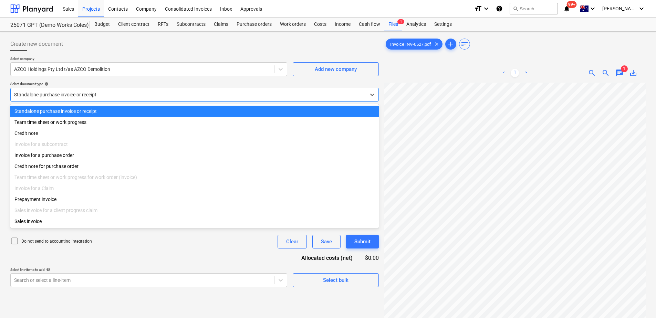
click at [52, 93] on div at bounding box center [188, 94] width 348 height 7
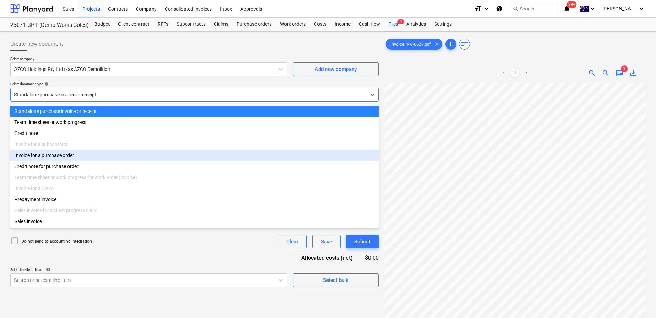
click at [60, 158] on div "Invoice for a purchase order" at bounding box center [194, 155] width 368 height 11
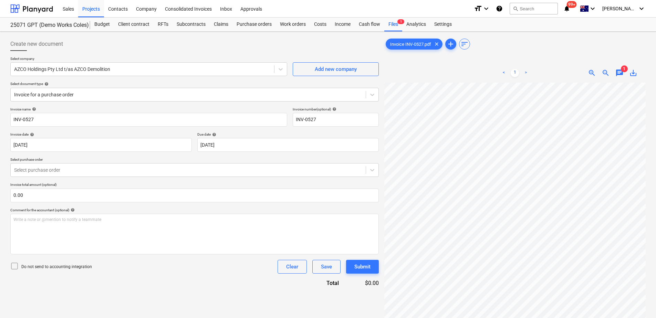
scroll to position [79, 4]
click at [241, 167] on div at bounding box center [188, 170] width 348 height 7
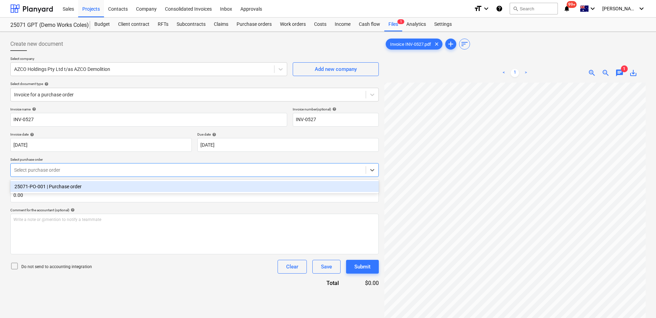
click at [80, 190] on div "25071-PO-001 | Purchase order" at bounding box center [194, 186] width 368 height 11
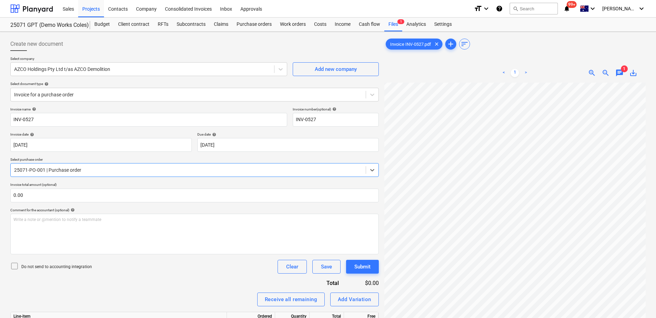
click at [169, 283] on div "Invoice name help INV-0527 Invoice number (optional) help INV-0527 Invoice date…" at bounding box center [194, 232] width 368 height 250
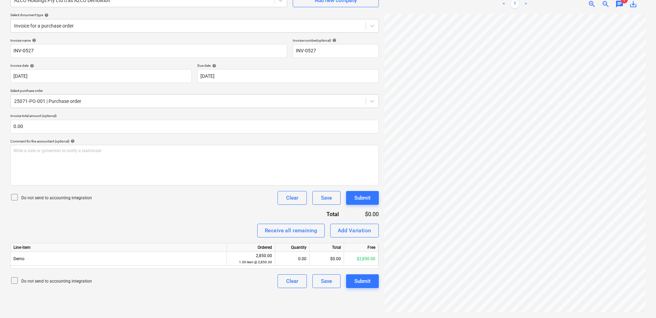
scroll to position [75, 22]
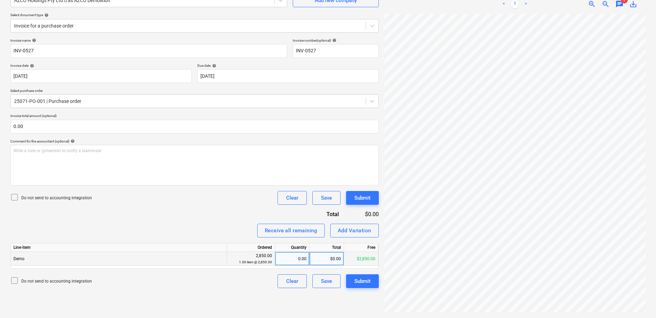
click at [295, 258] on div "0.00" at bounding box center [292, 259] width 29 height 14
type input "1"
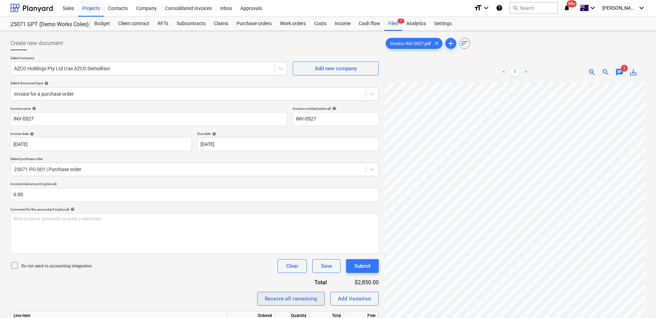
scroll to position [0, 0]
click at [620, 71] on span "chat" at bounding box center [619, 73] width 8 height 8
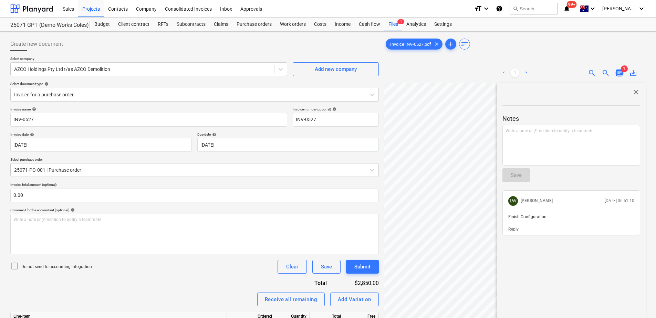
click at [620, 71] on span "chat" at bounding box center [619, 73] width 8 height 8
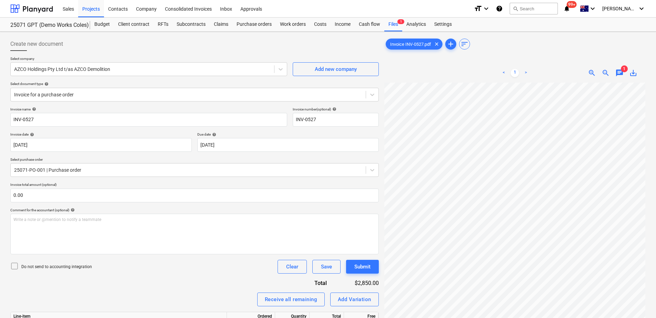
scroll to position [0, 50]
click at [447, 21] on div "Settings" at bounding box center [443, 25] width 26 height 14
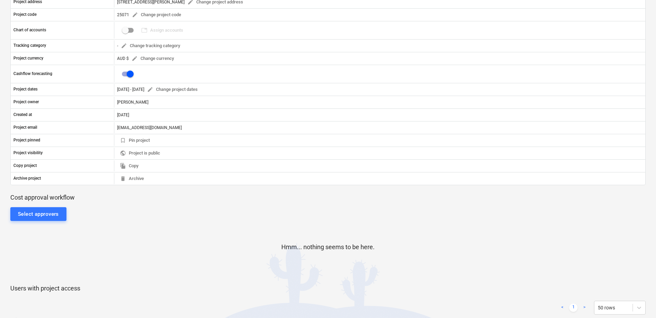
scroll to position [103, 0]
click at [33, 217] on div "Select approvers" at bounding box center [38, 213] width 41 height 9
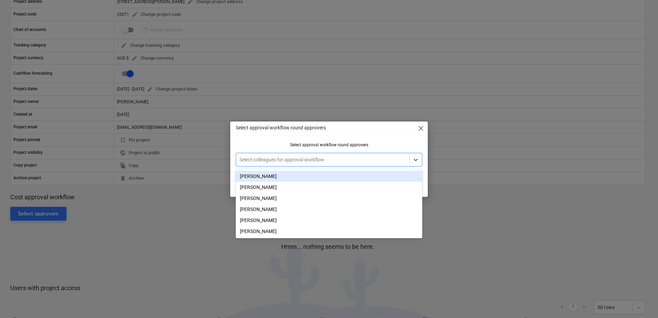
click at [253, 158] on div at bounding box center [323, 159] width 166 height 7
click at [263, 174] on div "[PERSON_NAME]" at bounding box center [329, 176] width 187 height 11
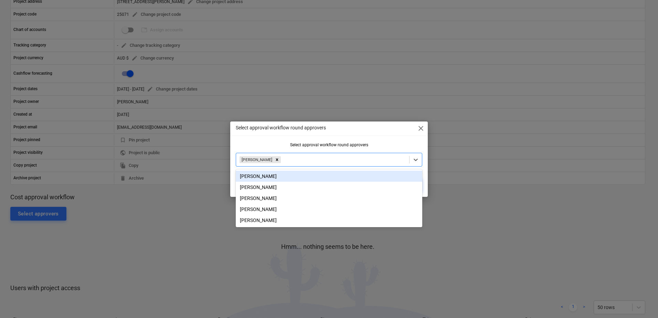
click at [342, 143] on div "Select approval workflow round approvers" at bounding box center [329, 145] width 187 height 5
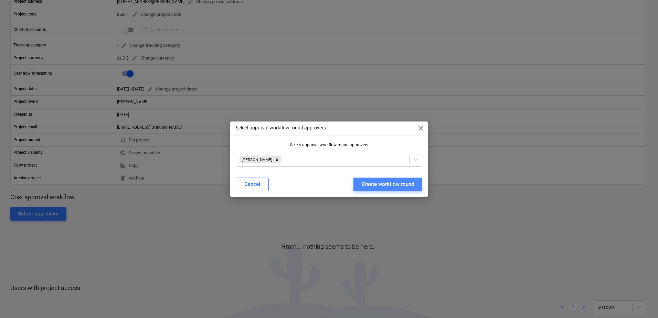
click at [383, 179] on button "Create workflow round" at bounding box center [388, 185] width 69 height 14
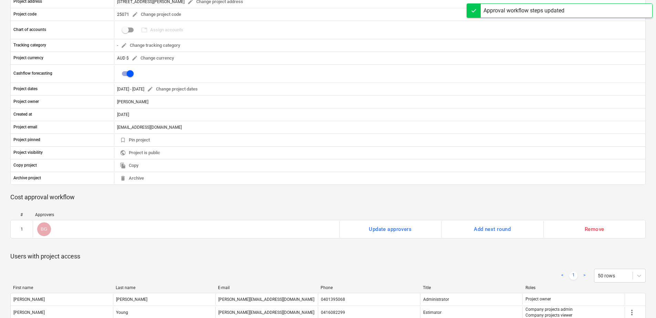
scroll to position [0, 0]
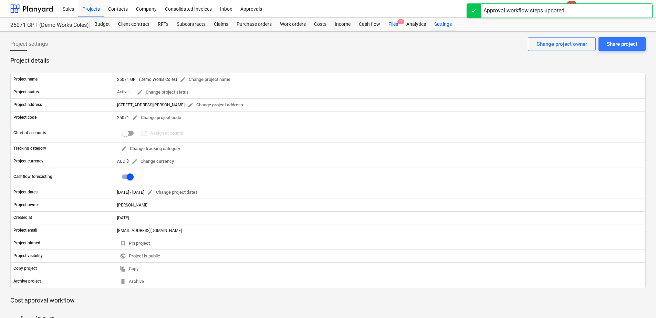
click at [394, 27] on div "Files 1" at bounding box center [393, 25] width 18 height 14
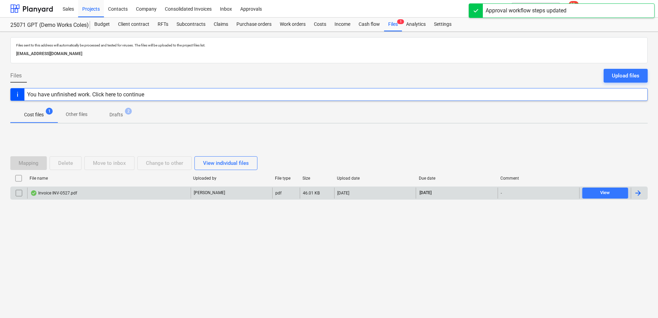
click at [203, 194] on p "[PERSON_NAME]" at bounding box center [209, 193] width 31 height 6
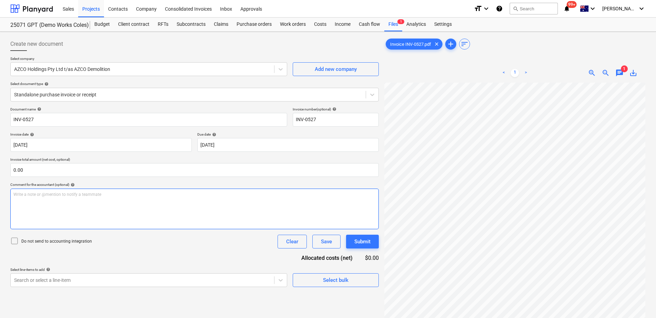
scroll to position [25, 50]
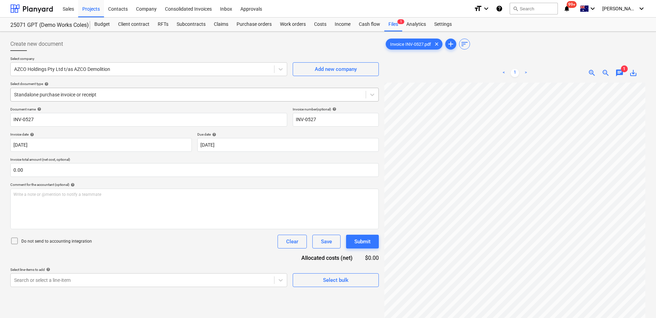
click at [86, 95] on div at bounding box center [188, 94] width 348 height 7
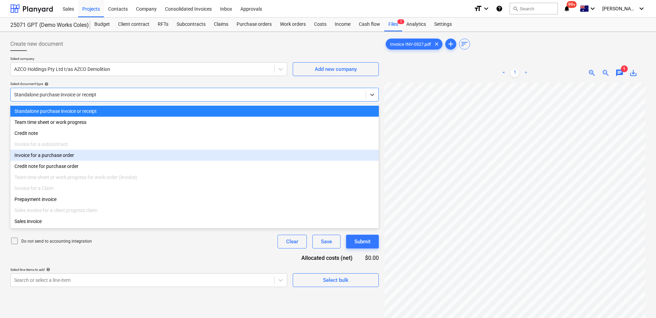
click at [74, 157] on div "Invoice for a purchase order" at bounding box center [194, 155] width 368 height 11
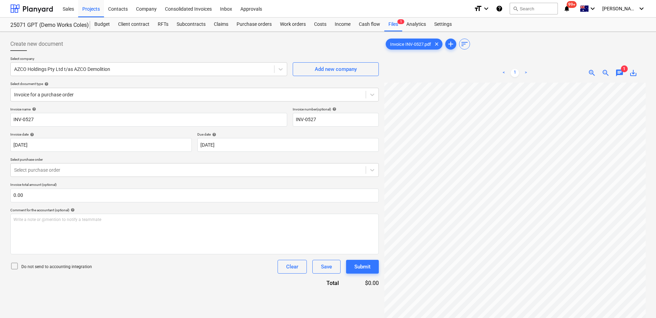
scroll to position [75, 13]
click at [116, 169] on div at bounding box center [188, 170] width 348 height 7
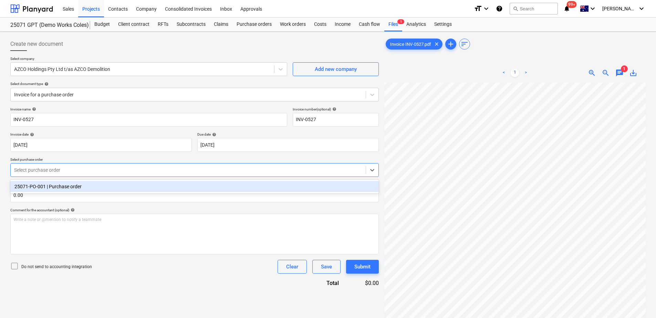
click at [110, 189] on div "25071-PO-001 | Purchase order" at bounding box center [194, 186] width 368 height 11
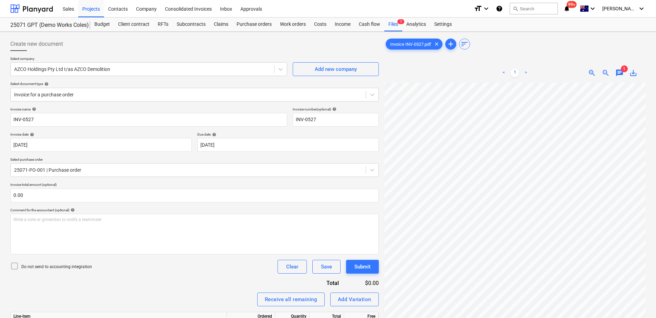
click at [122, 284] on div "Invoice name help INV-0527 Invoice number (optional) help INV-0527 Invoice date…" at bounding box center [194, 232] width 368 height 250
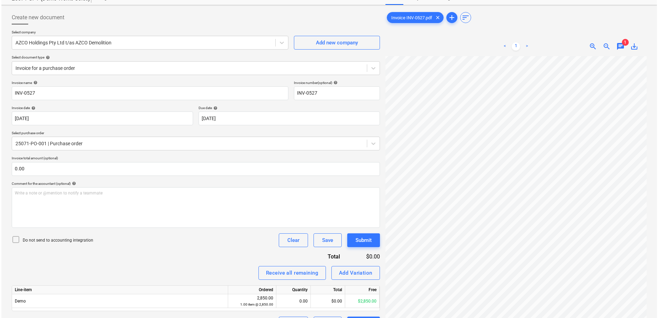
scroll to position [69, 0]
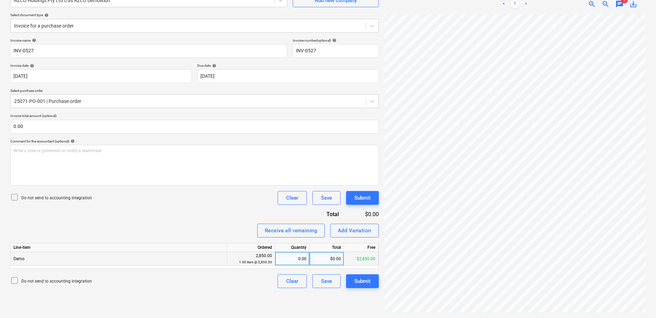
click at [290, 259] on div "0.00" at bounding box center [292, 259] width 29 height 14
type input "1"
click at [362, 288] on button "Submit" at bounding box center [362, 281] width 33 height 14
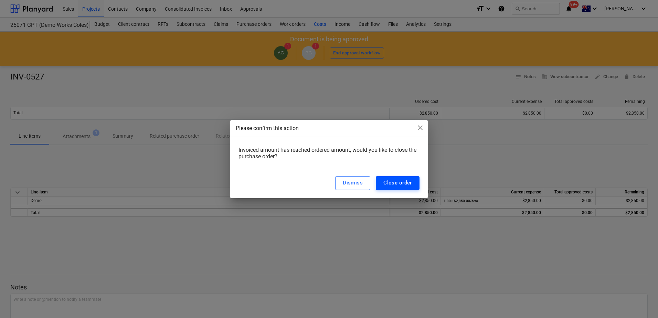
click at [416, 183] on button "Close order" at bounding box center [398, 183] width 44 height 14
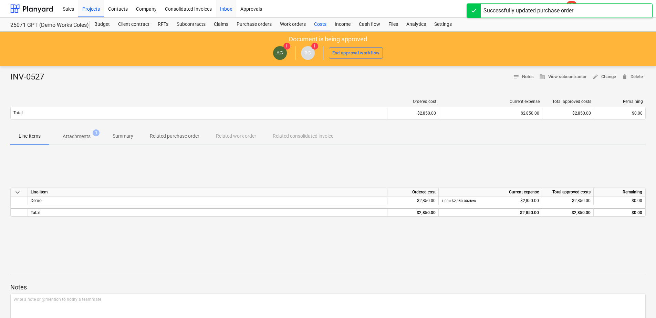
click at [225, 6] on div "Inbox" at bounding box center [226, 9] width 20 height 18
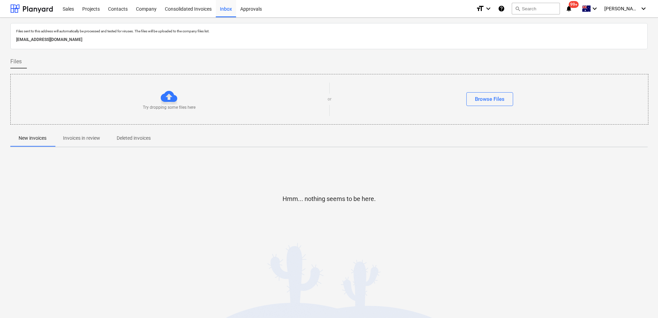
drag, startPoint x: 88, startPoint y: 137, endPoint x: 93, endPoint y: 153, distance: 17.1
click at [88, 137] on p "Invoices in review" at bounding box center [81, 138] width 37 height 7
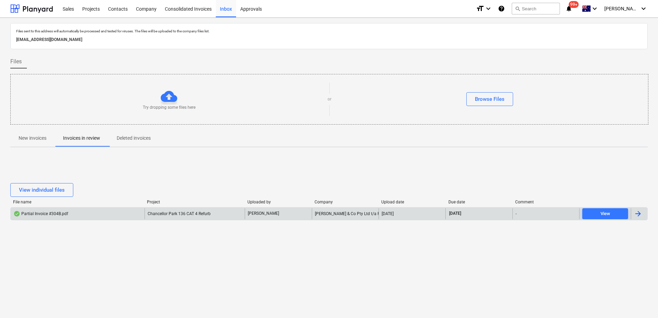
click at [211, 214] on div "Chancellor Park 136 CAT 4 Refurb" at bounding box center [195, 213] width 101 height 11
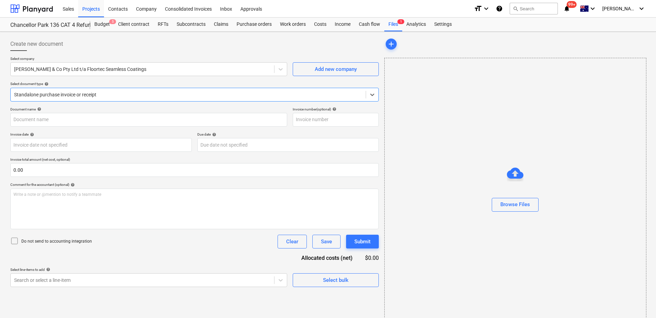
type input "304B"
type input "[DATE]"
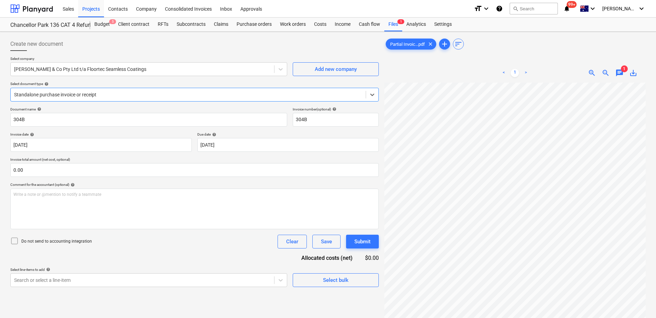
click at [620, 74] on span "chat" at bounding box center [619, 73] width 8 height 8
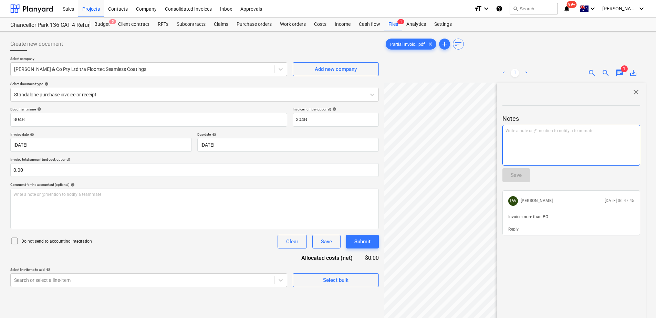
click at [557, 134] on div "Write a note or @mention to notify a teammate [PERSON_NAME]" at bounding box center [571, 145] width 138 height 41
click at [521, 172] on div "Save" at bounding box center [516, 175] width 11 height 9
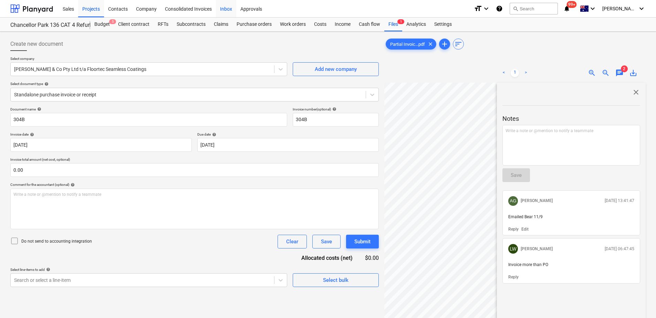
drag, startPoint x: 227, startPoint y: 9, endPoint x: 219, endPoint y: 14, distance: 9.6
click at [227, 9] on div "Inbox" at bounding box center [226, 9] width 20 height 18
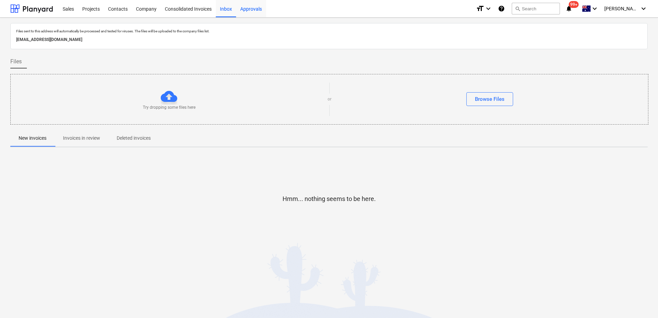
click at [247, 11] on div "Approvals" at bounding box center [251, 9] width 30 height 18
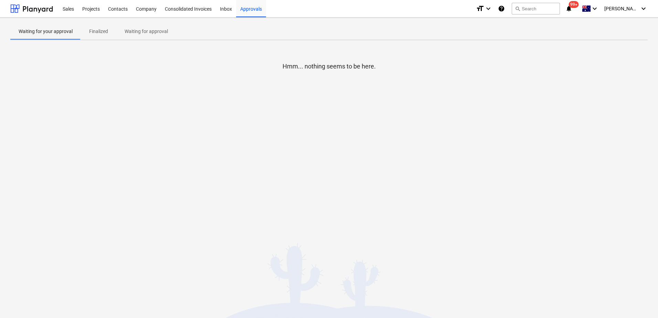
click at [150, 31] on p "Waiting for approval" at bounding box center [146, 31] width 43 height 7
